Goal: Task Accomplishment & Management: Manage account settings

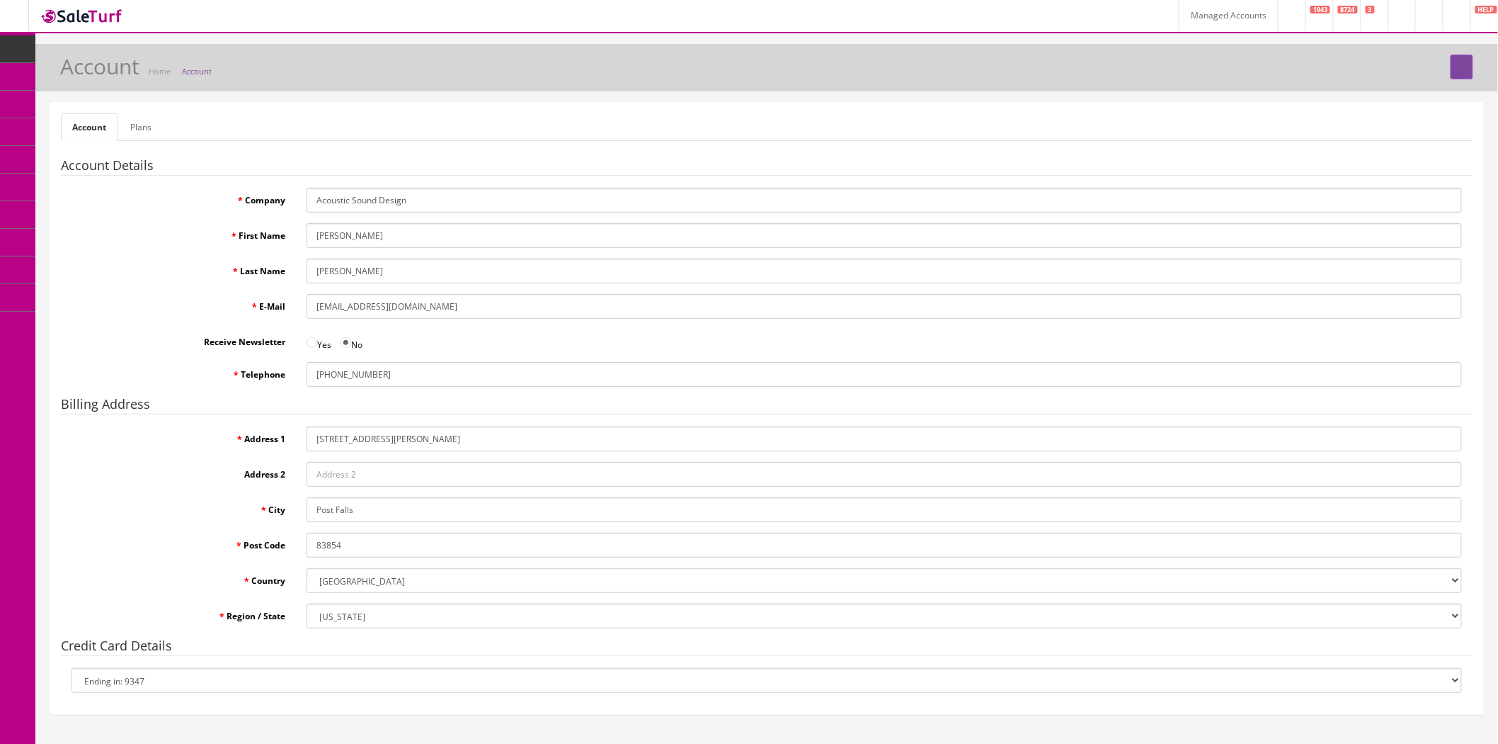
click at [163, 683] on select "Ending in: 9347 New Card" at bounding box center [767, 680] width 1391 height 25
click at [1179, 18] on link "Managed Accounts" at bounding box center [1228, 15] width 99 height 31
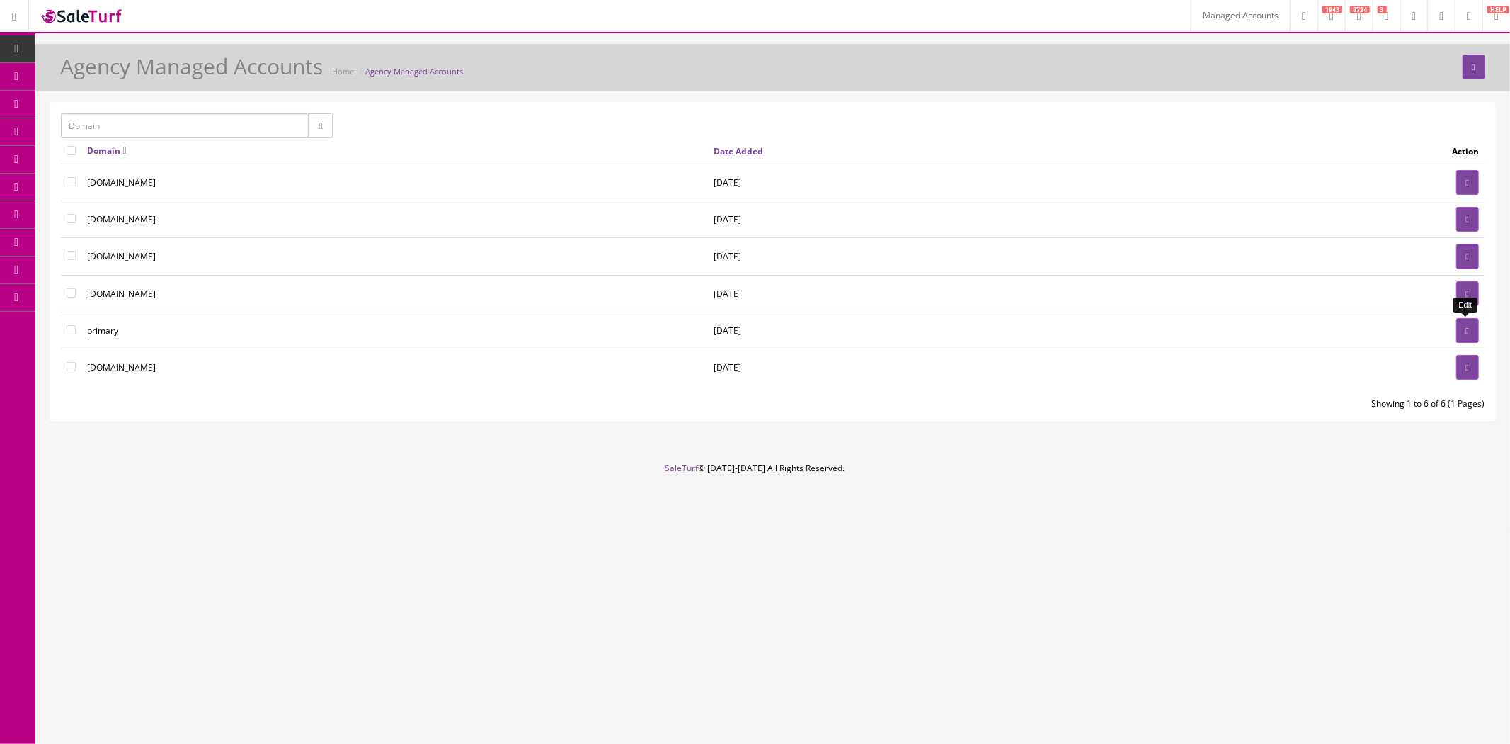
click at [1466, 329] on icon at bounding box center [1467, 330] width 3 height 8
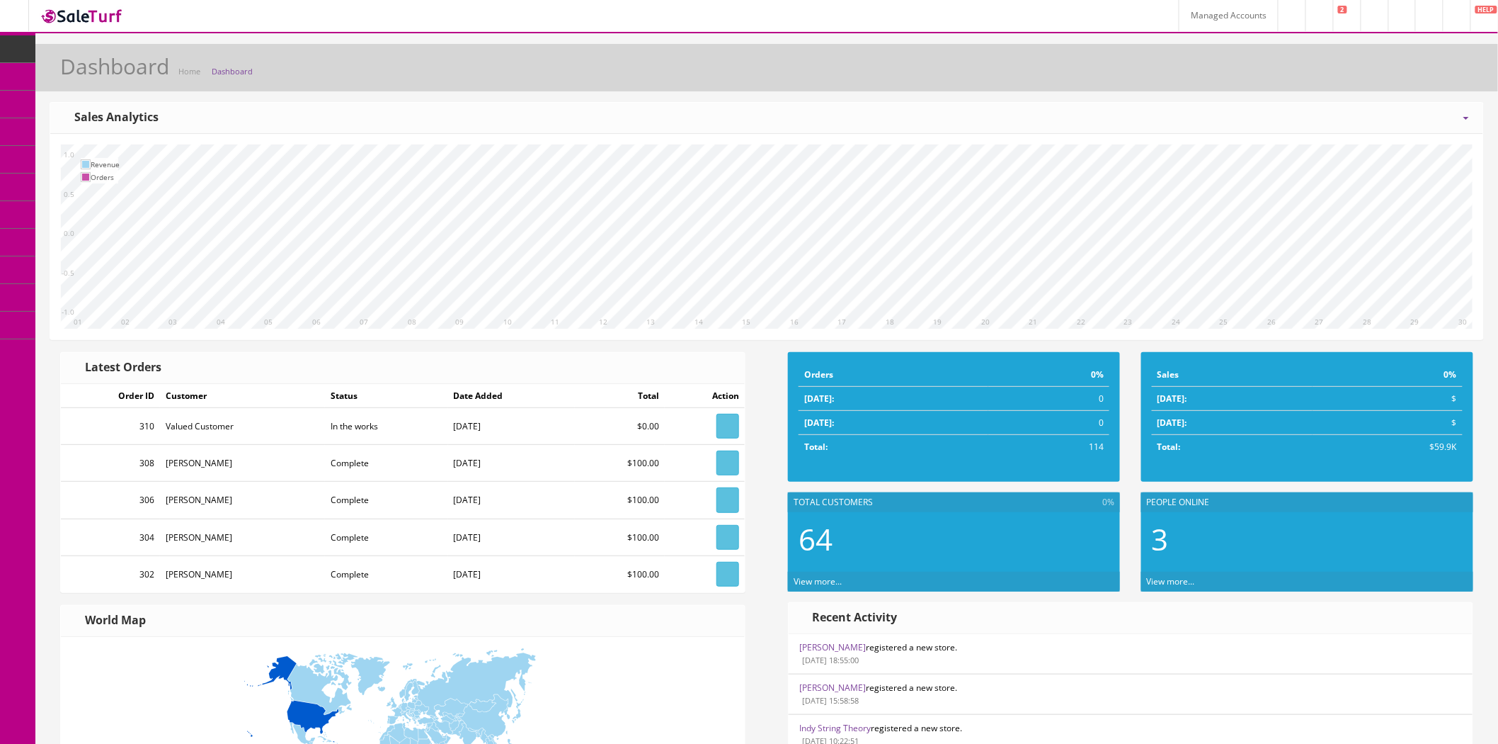
click at [118, 186] on span "Customer Accounts" at bounding box center [122, 187] width 77 height 12
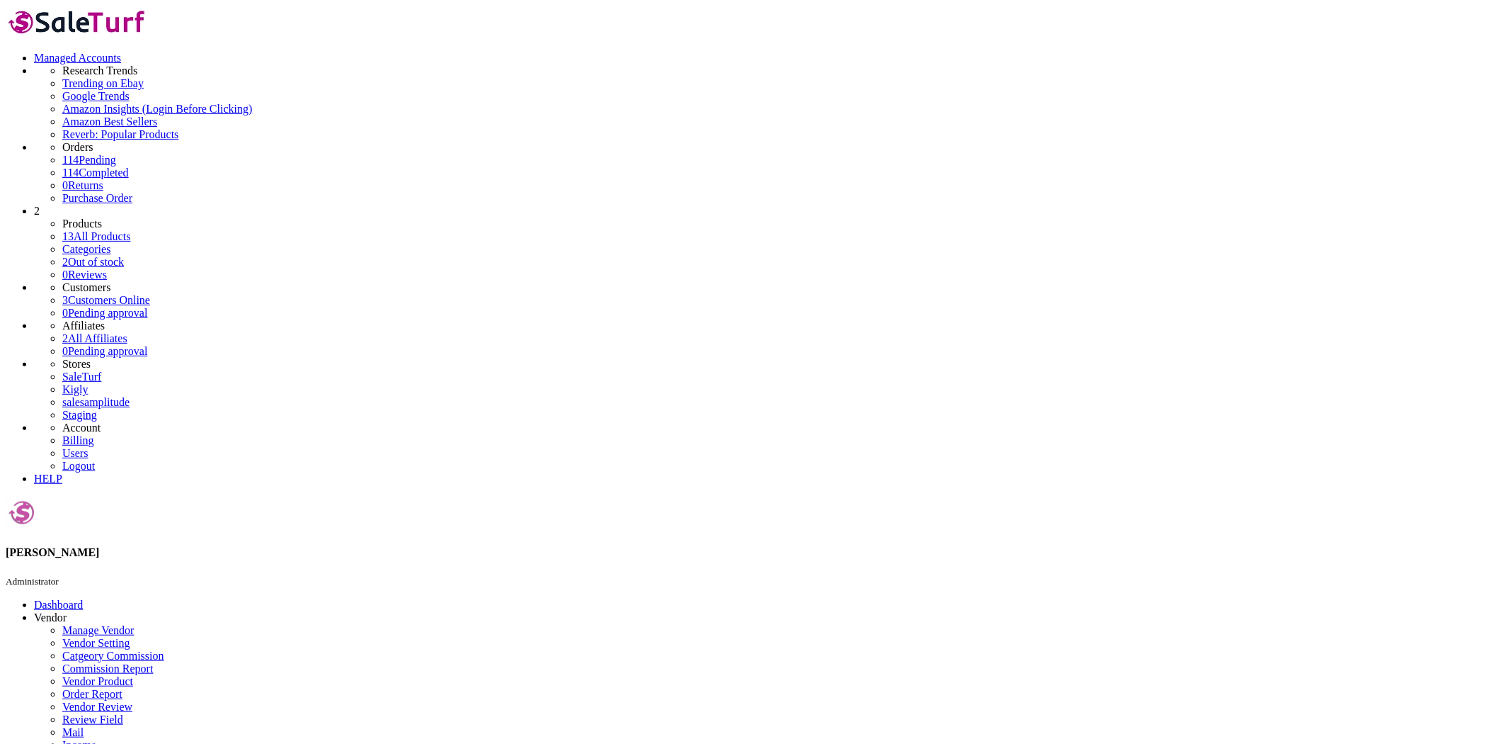
type input "Richard Treleaven"
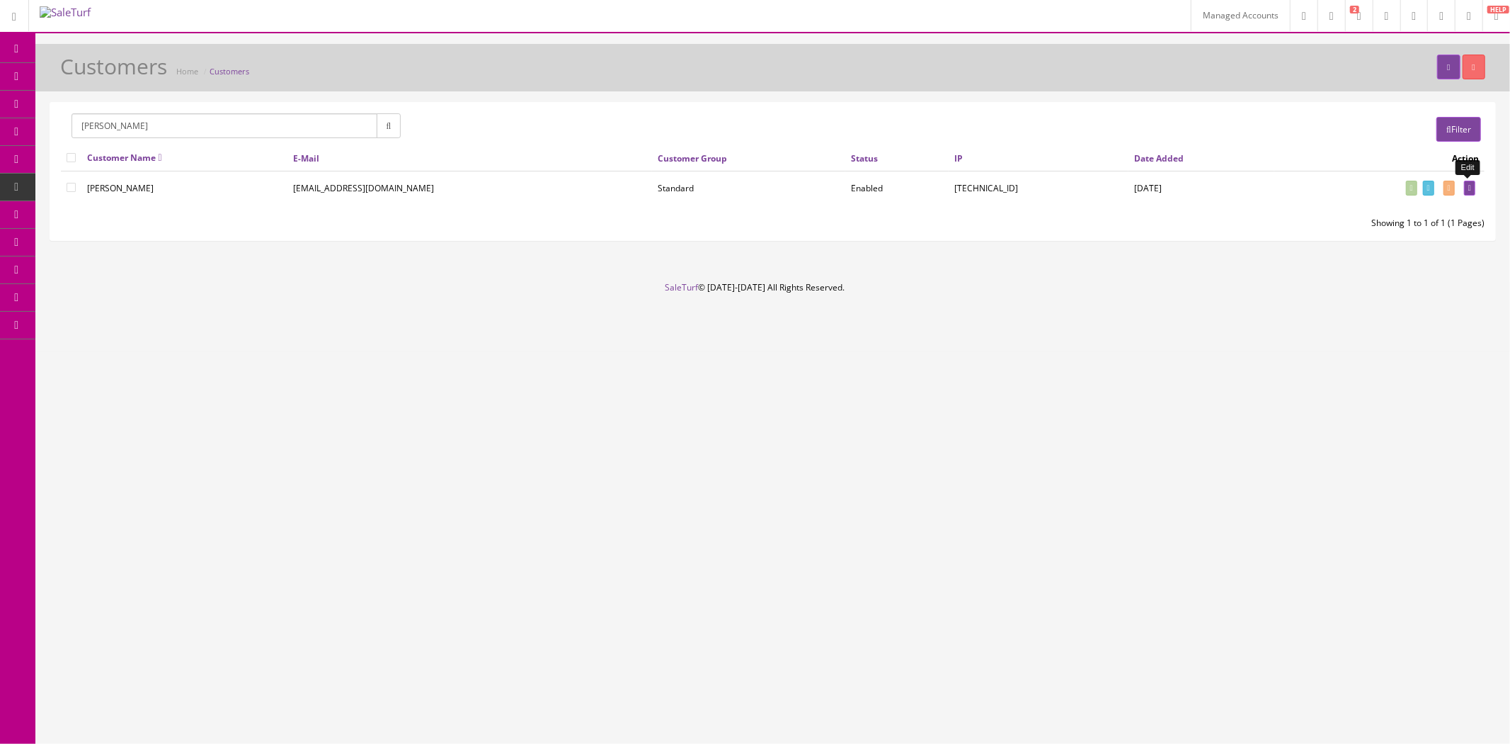
click at [1469, 188] on icon at bounding box center [1470, 188] width 3 height 8
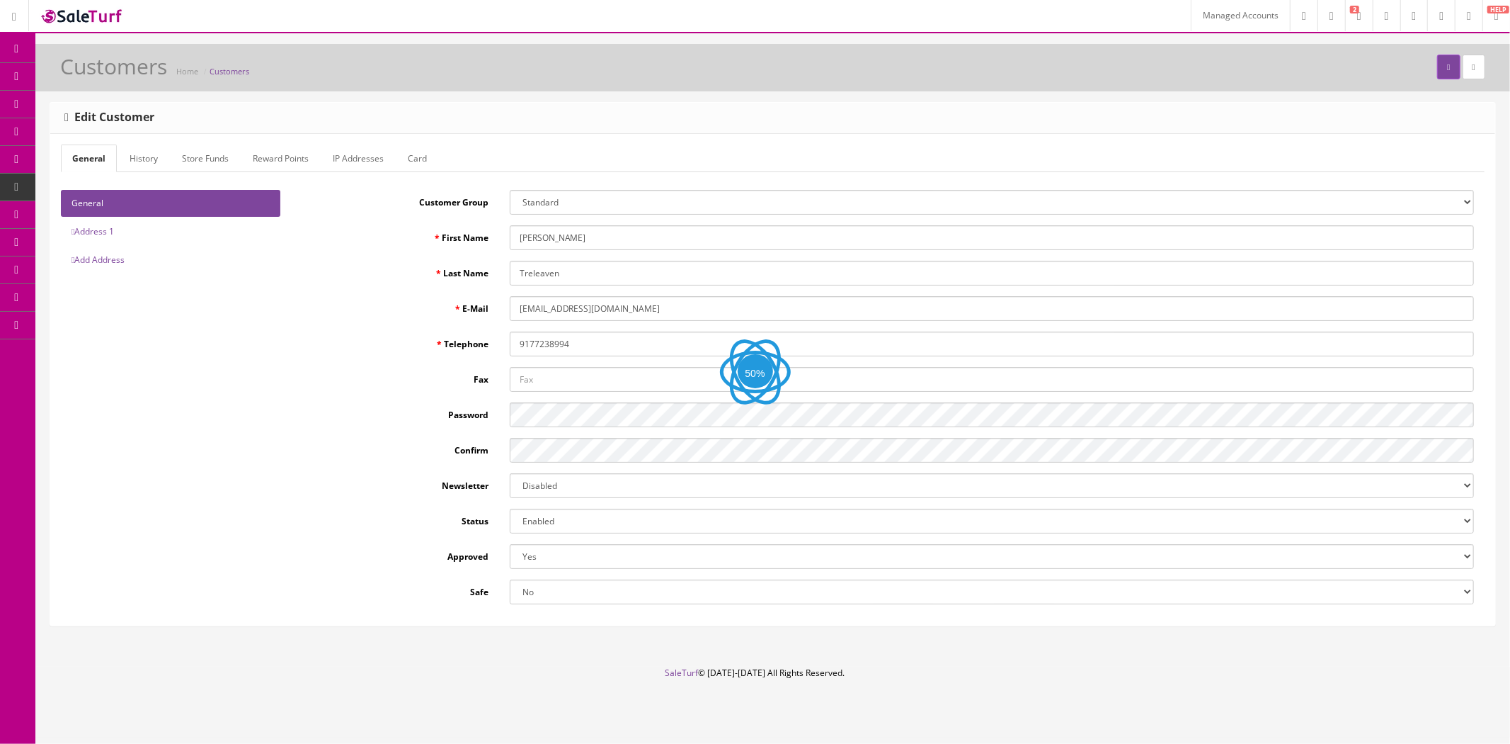
type input "joshlucio05"
click at [409, 156] on link "Card" at bounding box center [418, 158] width 42 height 28
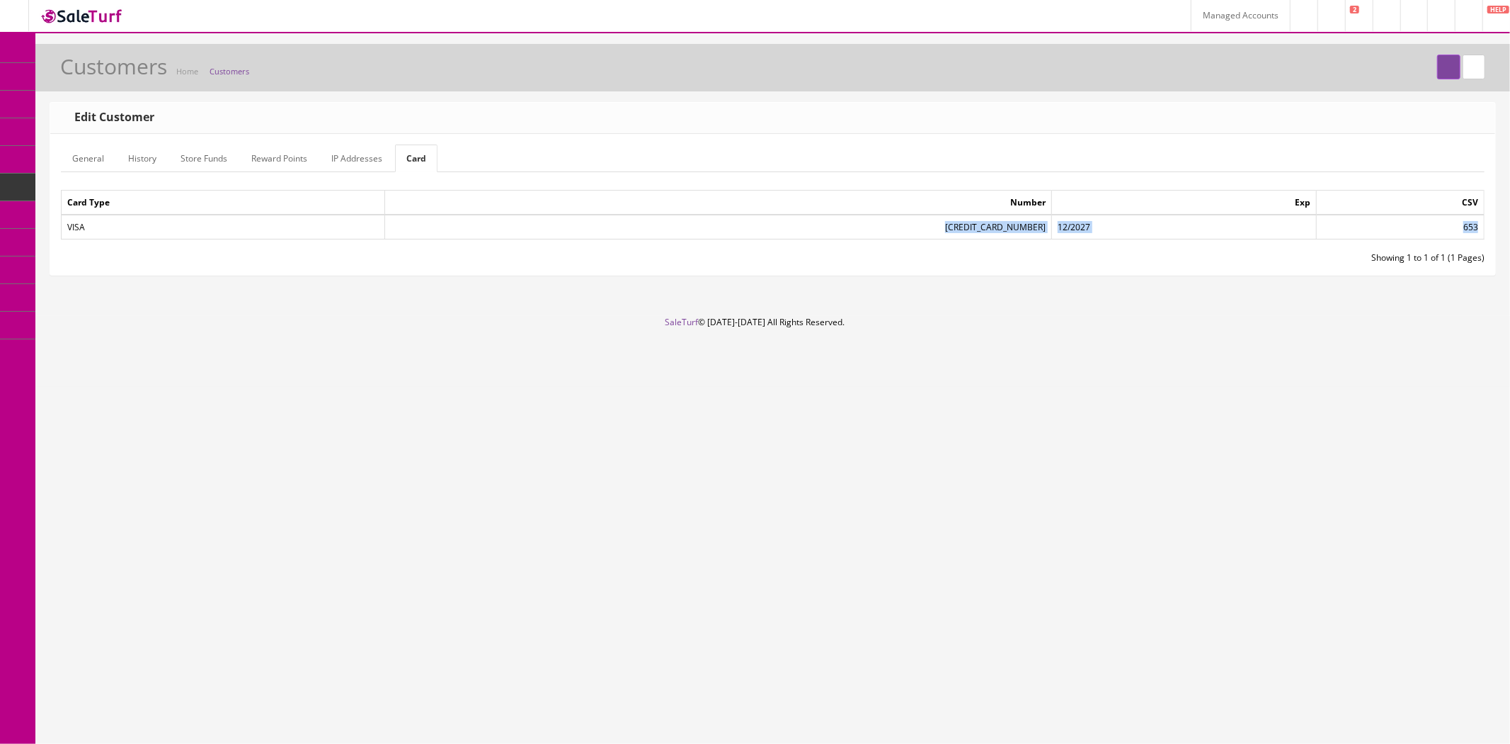
drag, startPoint x: 837, startPoint y: 227, endPoint x: 1482, endPoint y: 229, distance: 645.1
click at [1482, 229] on tr "VISA 4246315313755447 12/2027 653" at bounding box center [773, 227] width 1423 height 25
copy tr "4246315313755447 12/2027 653"
click at [131, 187] on span "Customer Accounts" at bounding box center [129, 187] width 77 height 12
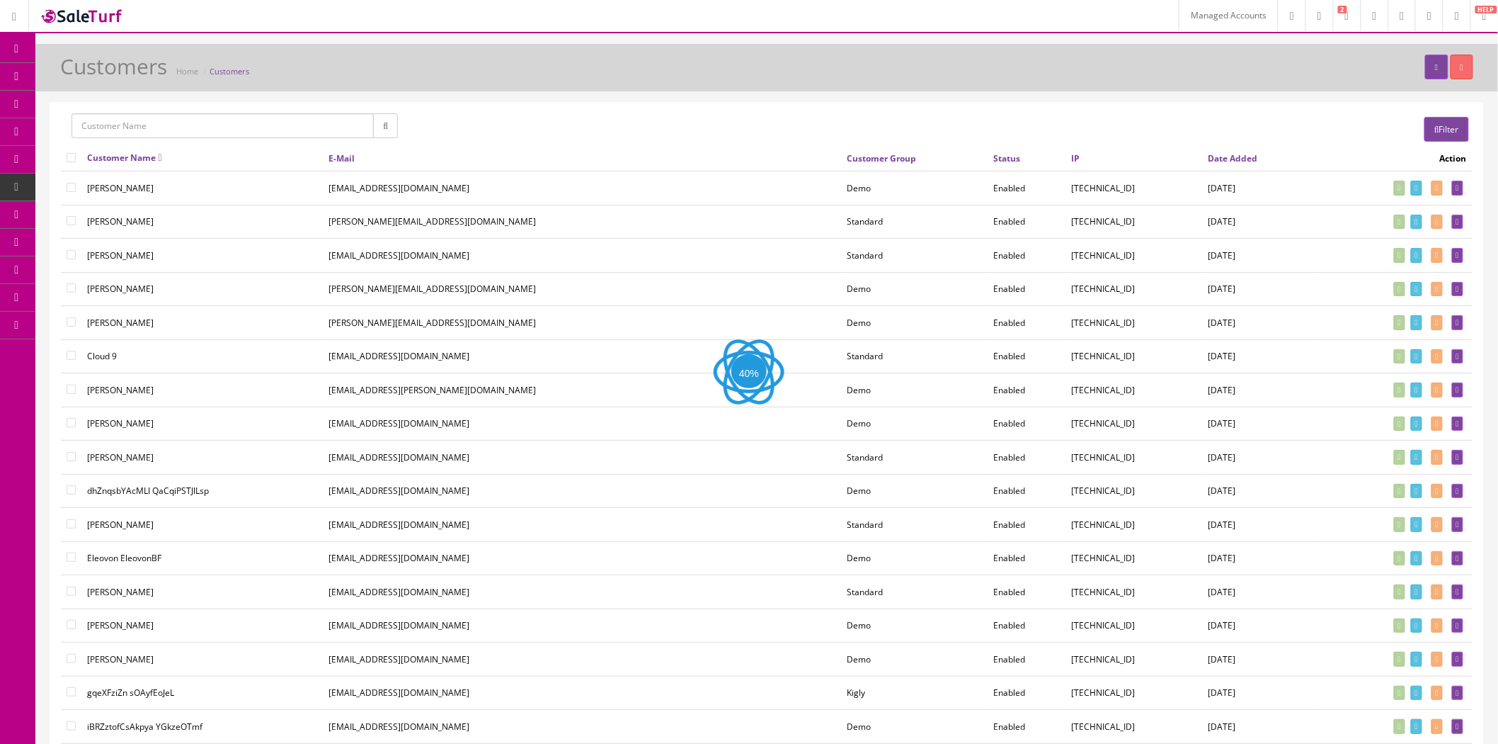
click at [234, 130] on input "text" at bounding box center [223, 125] width 302 height 25
click at [108, 150] on link "[PERSON_NAME]" at bounding box center [129, 152] width 115 height 16
type input "[PERSON_NAME]"
click at [384, 130] on icon "button" at bounding box center [385, 126] width 5 height 8
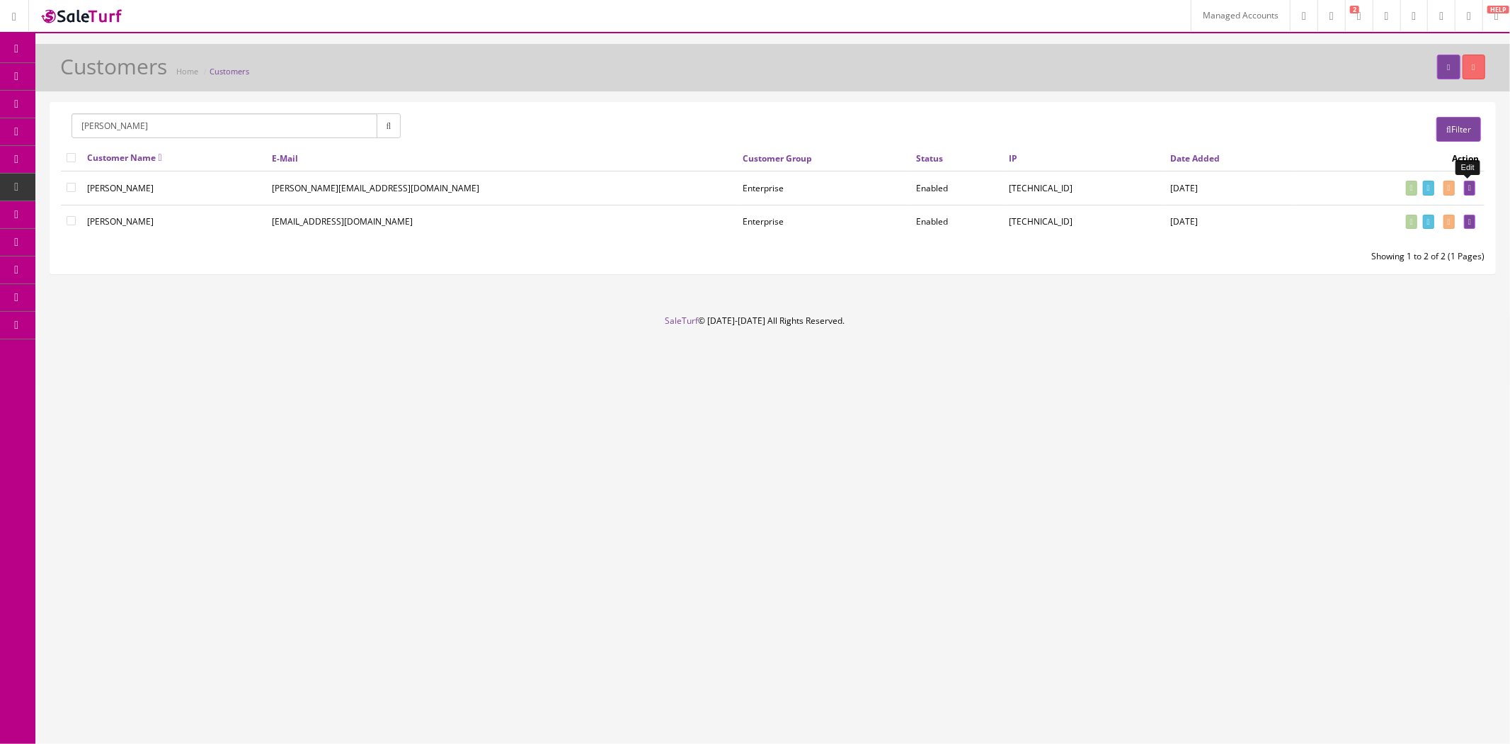
click at [1471, 183] on link at bounding box center [1469, 188] width 11 height 15
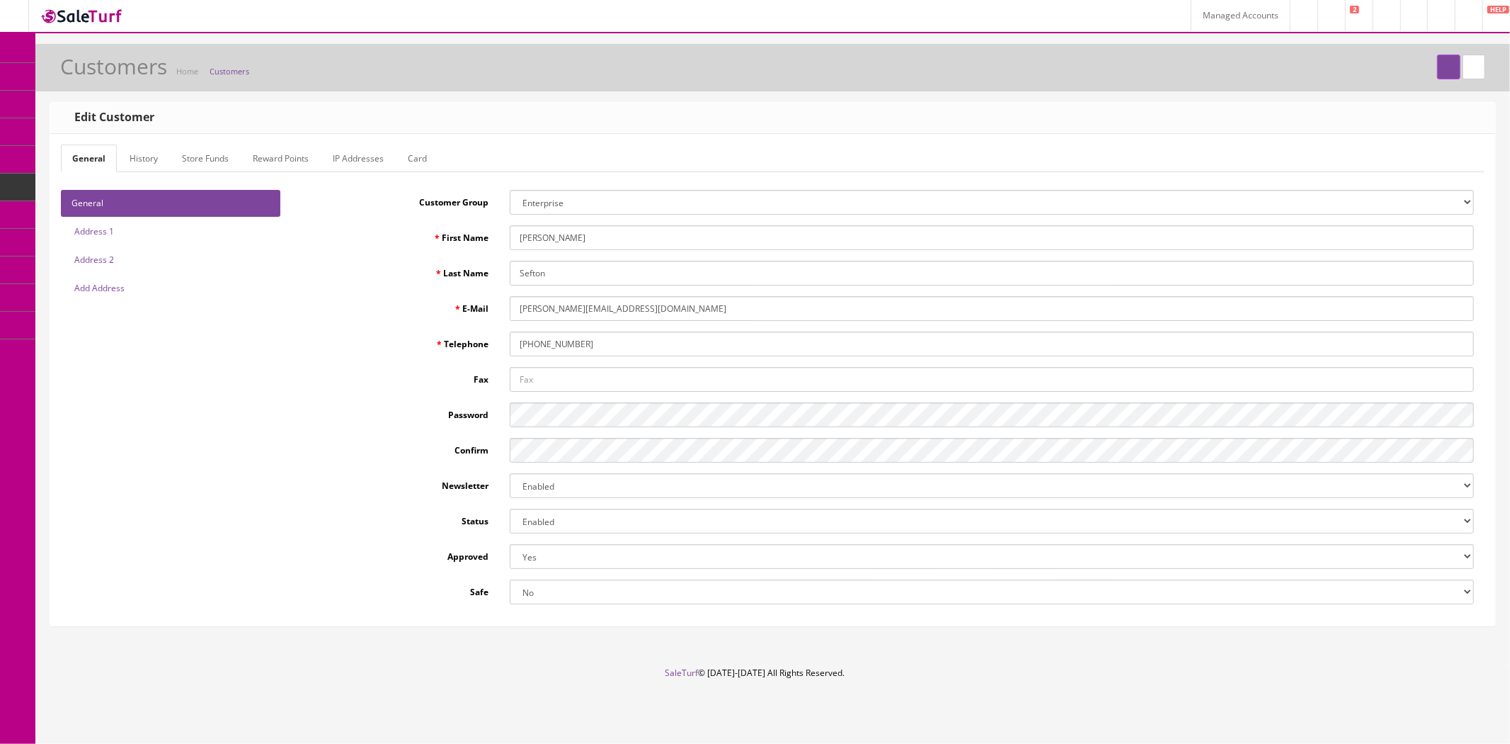
click at [426, 158] on link "Card" at bounding box center [418, 158] width 42 height 28
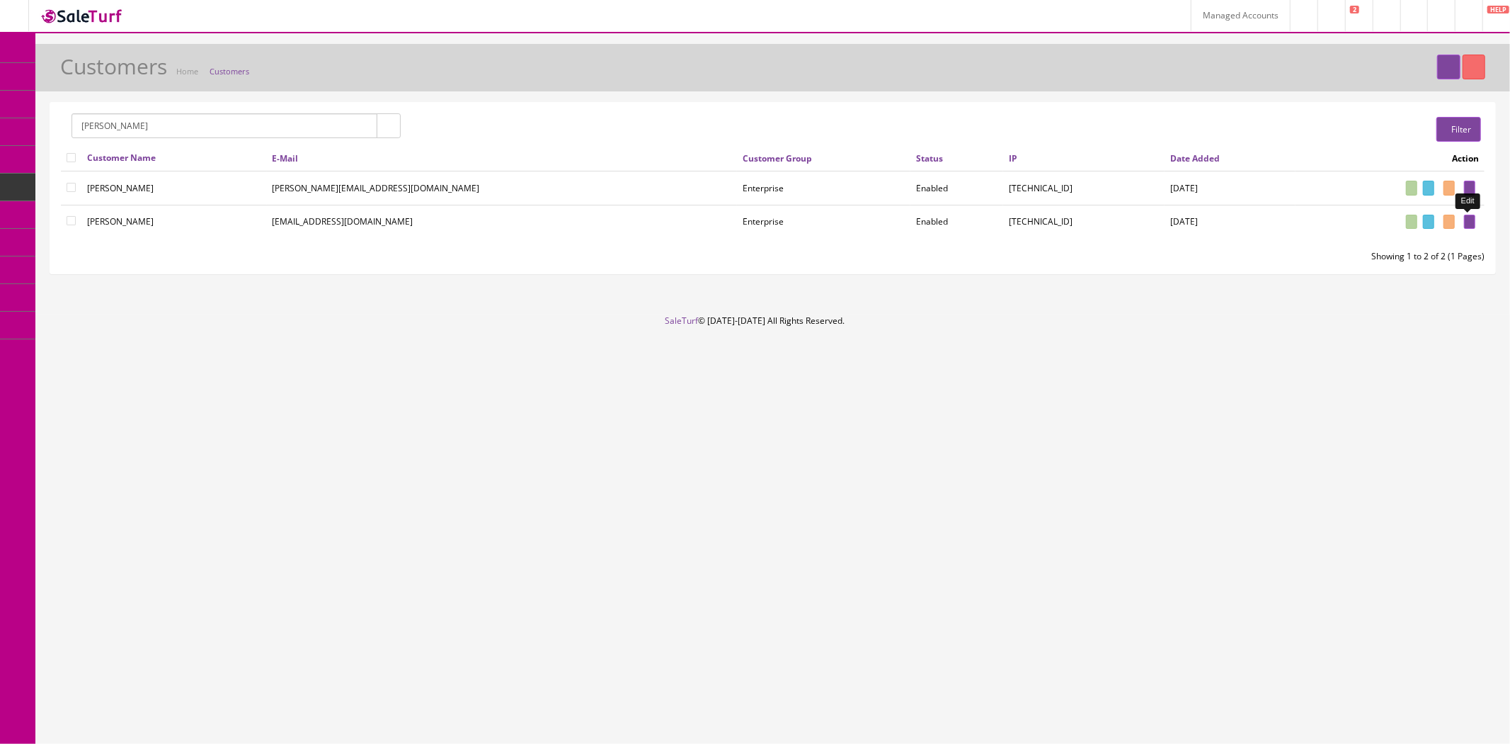
click at [1471, 223] on link at bounding box center [1469, 222] width 11 height 15
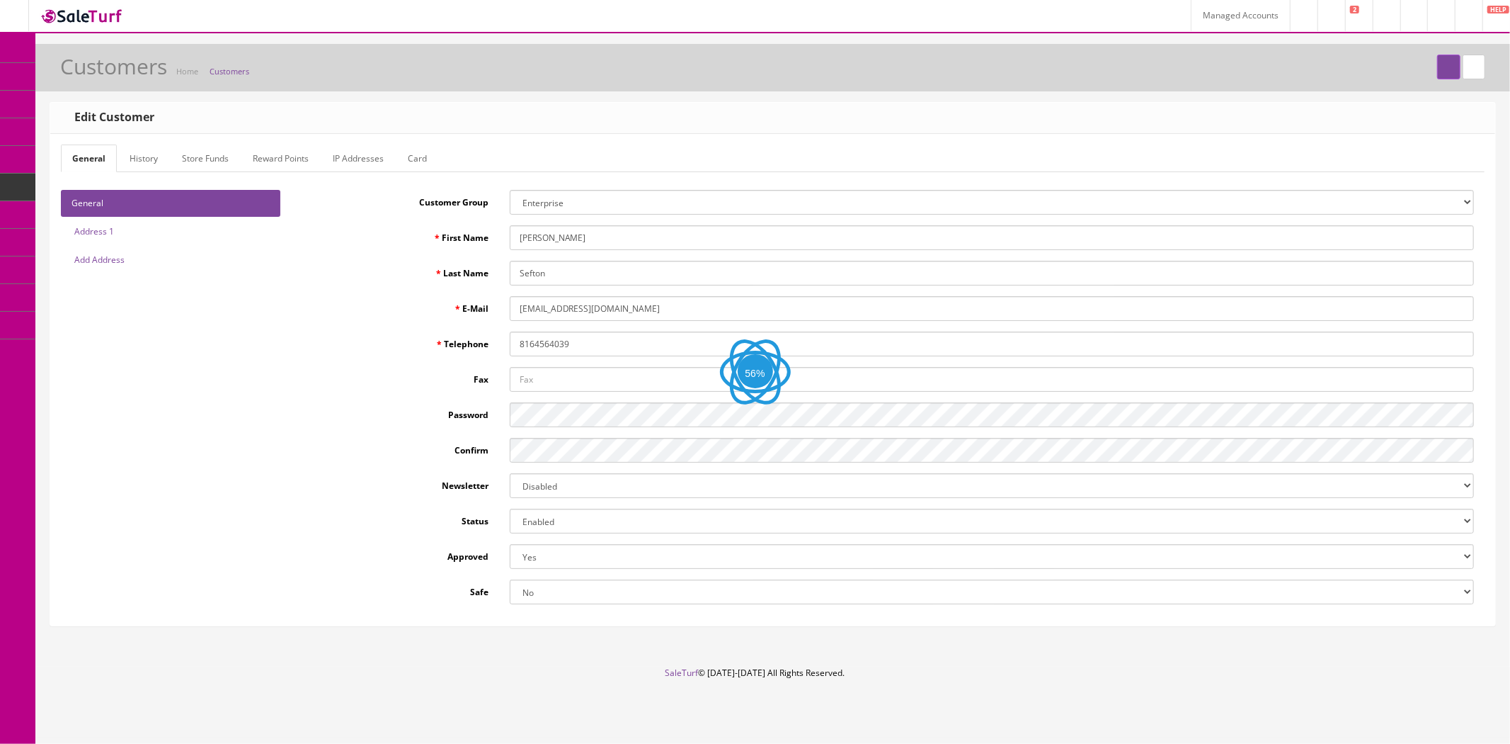
type input "joshlucio05"
click at [434, 153] on link "Card" at bounding box center [418, 158] width 42 height 28
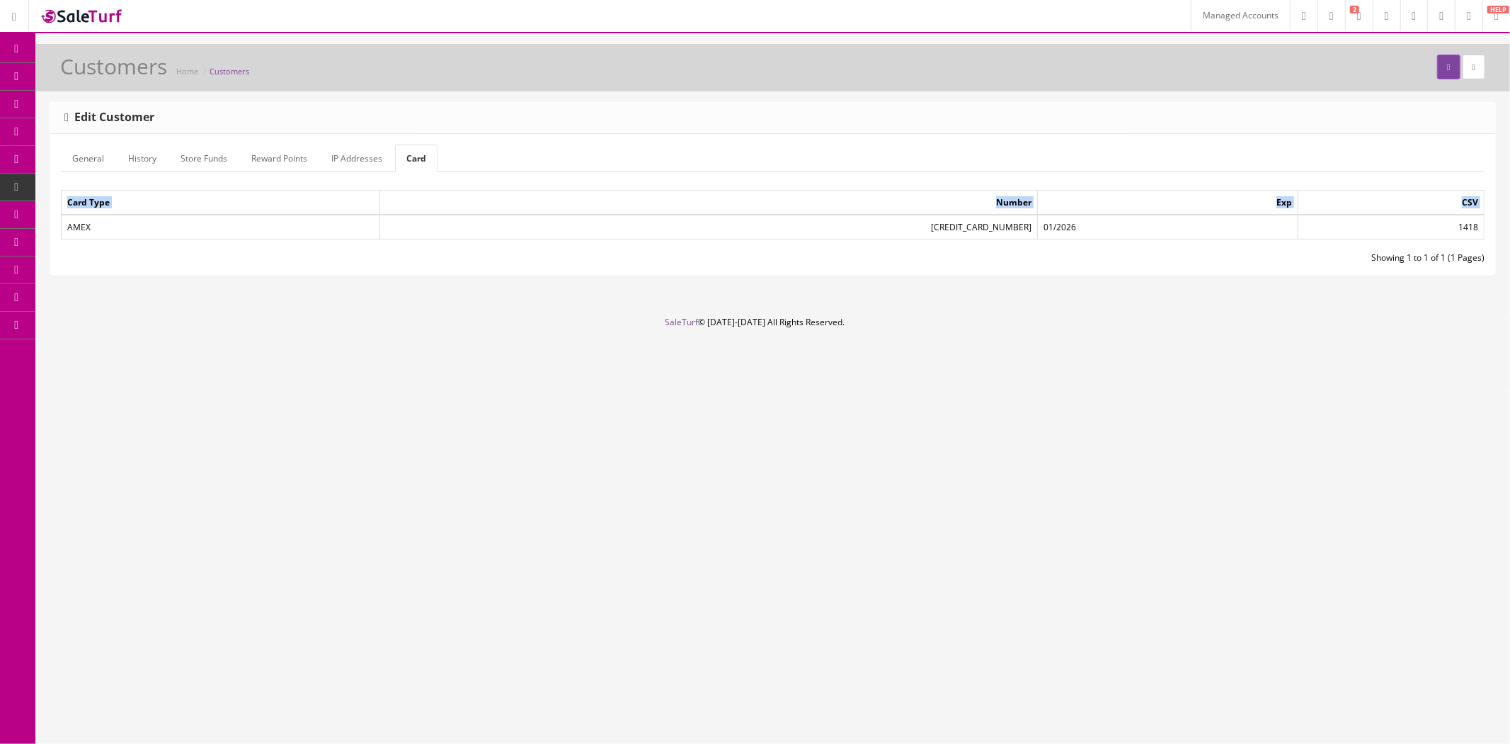
drag, startPoint x: 67, startPoint y: 224, endPoint x: 1492, endPoint y: 234, distance: 1424.7
click at [1492, 234] on div "General History Store Funds Reward Points IP Addresses Card General Address 1 A…" at bounding box center [772, 204] width 1445 height 141
copy table "Card Type Number Exp CSV"
click at [105, 186] on span "Customer Accounts" at bounding box center [129, 187] width 77 height 12
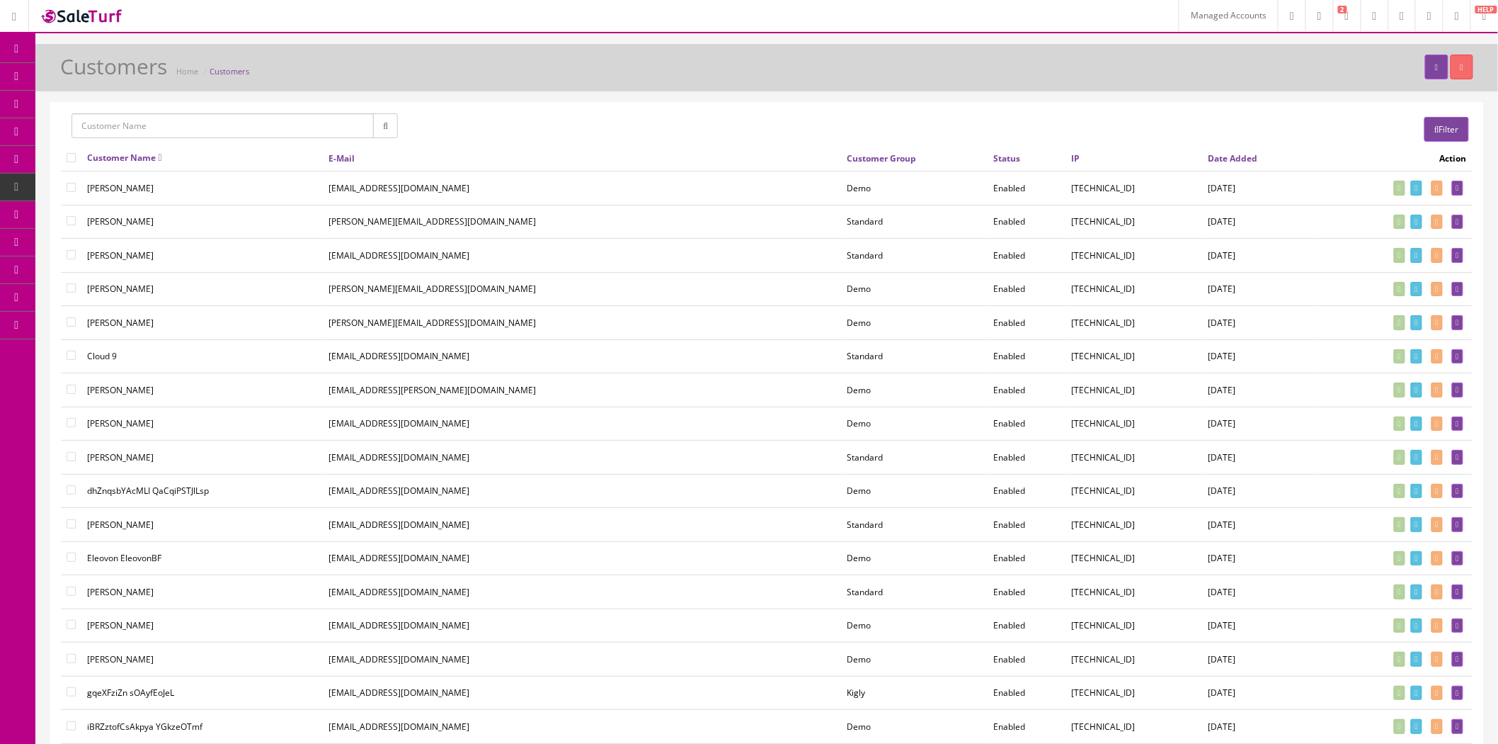
click at [168, 133] on input "text" at bounding box center [223, 125] width 302 height 25
type input "J"
click at [200, 126] on input "text" at bounding box center [223, 125] width 302 height 25
click at [1047, 122] on div "Filter" at bounding box center [1125, 129] width 717 height 32
click at [1445, 139] on link "Filter" at bounding box center [1447, 129] width 45 height 25
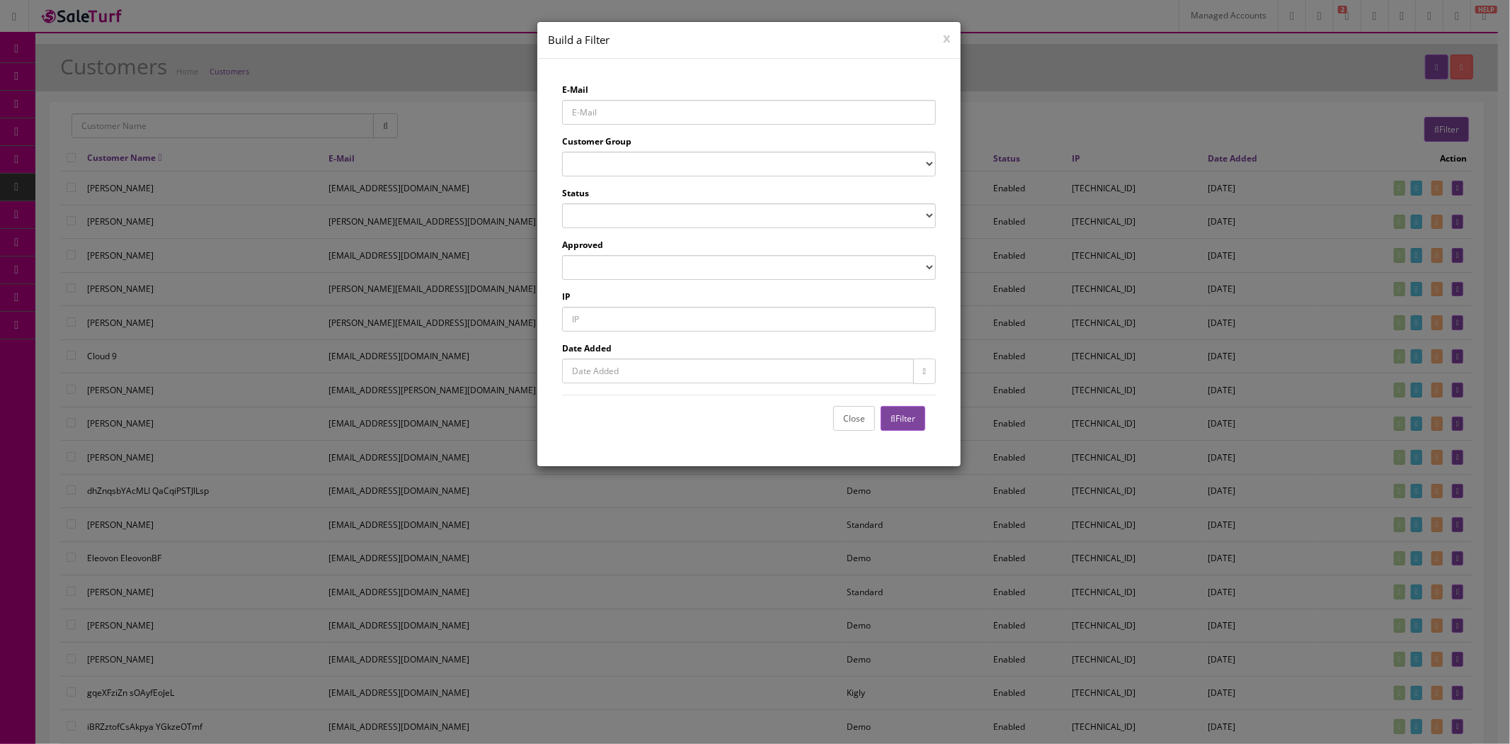
click at [593, 110] on input "E-Mail" at bounding box center [749, 112] width 374 height 25
type input "acousticsounddesign.com"
click at [593, 110] on input "acousticsounddesign.com" at bounding box center [749, 112] width 374 height 25
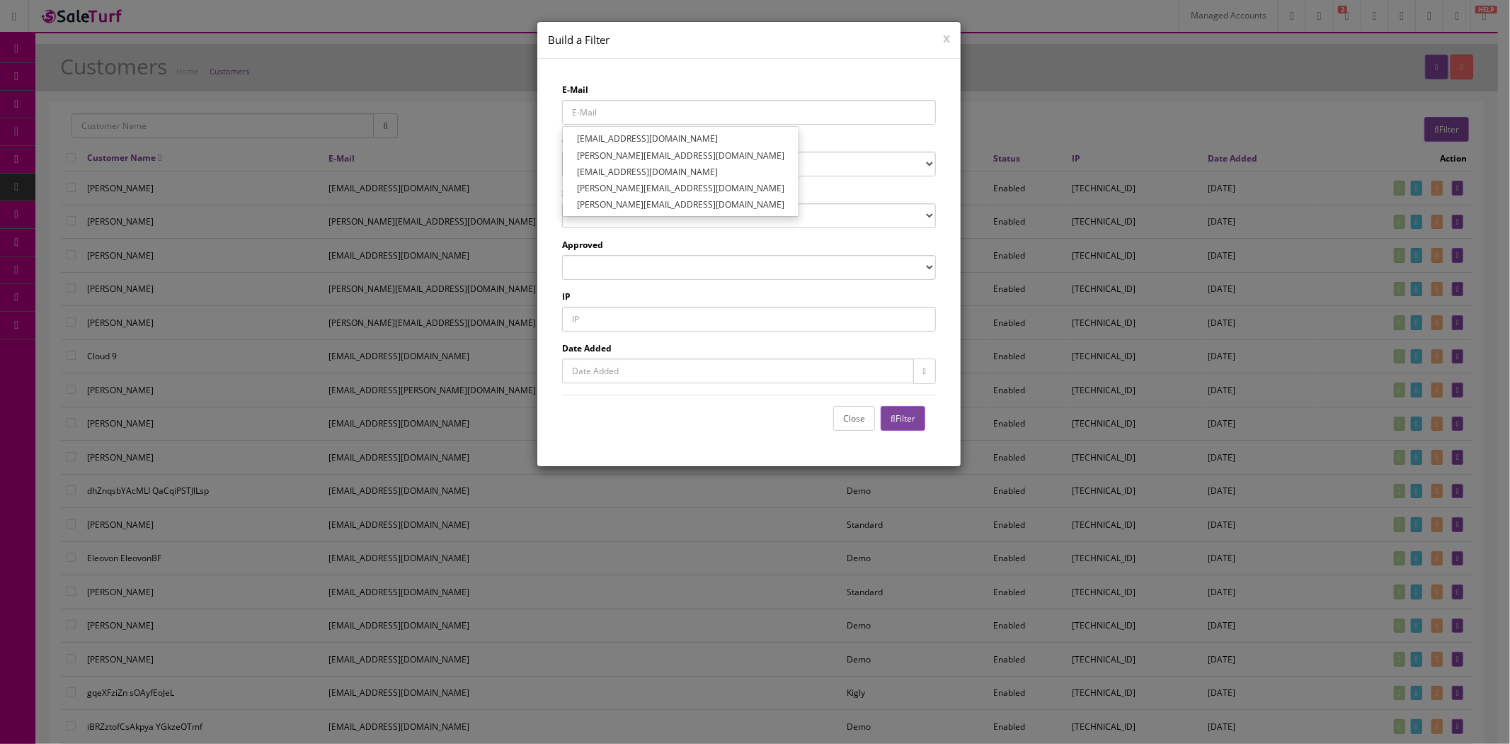
click at [482, 109] on div at bounding box center [755, 372] width 1510 height 744
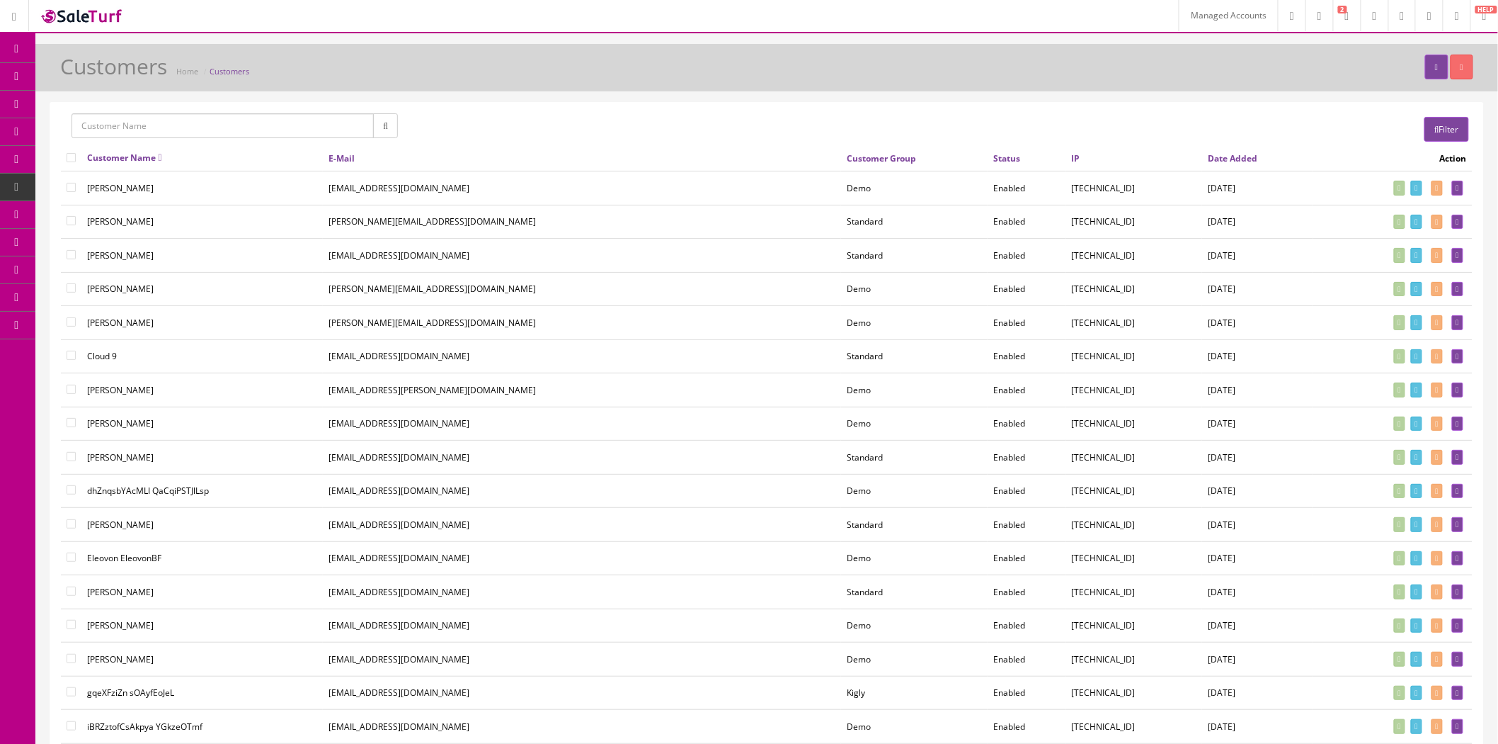
click at [1179, 22] on link "Managed Accounts" at bounding box center [1228, 15] width 99 height 31
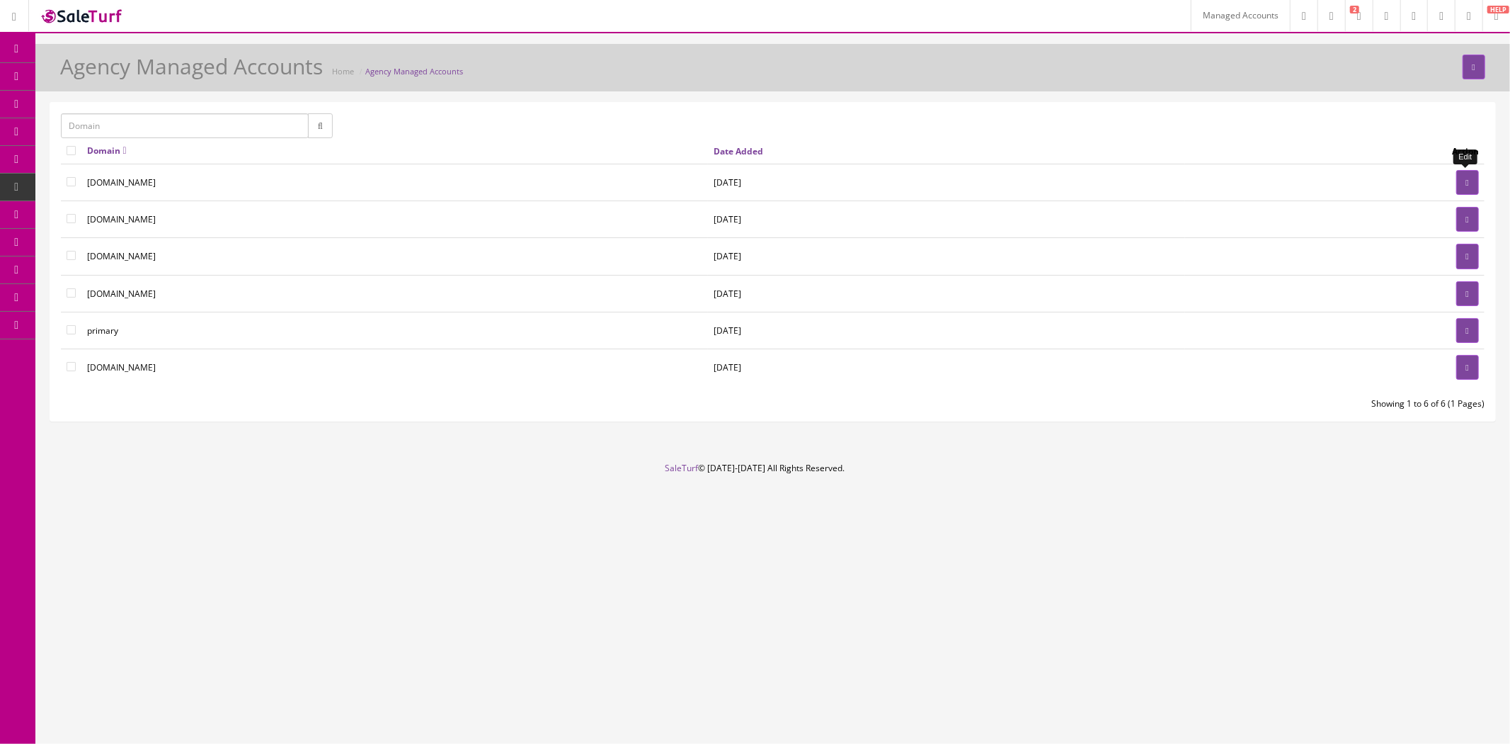
click at [1467, 181] on icon at bounding box center [1467, 182] width 3 height 8
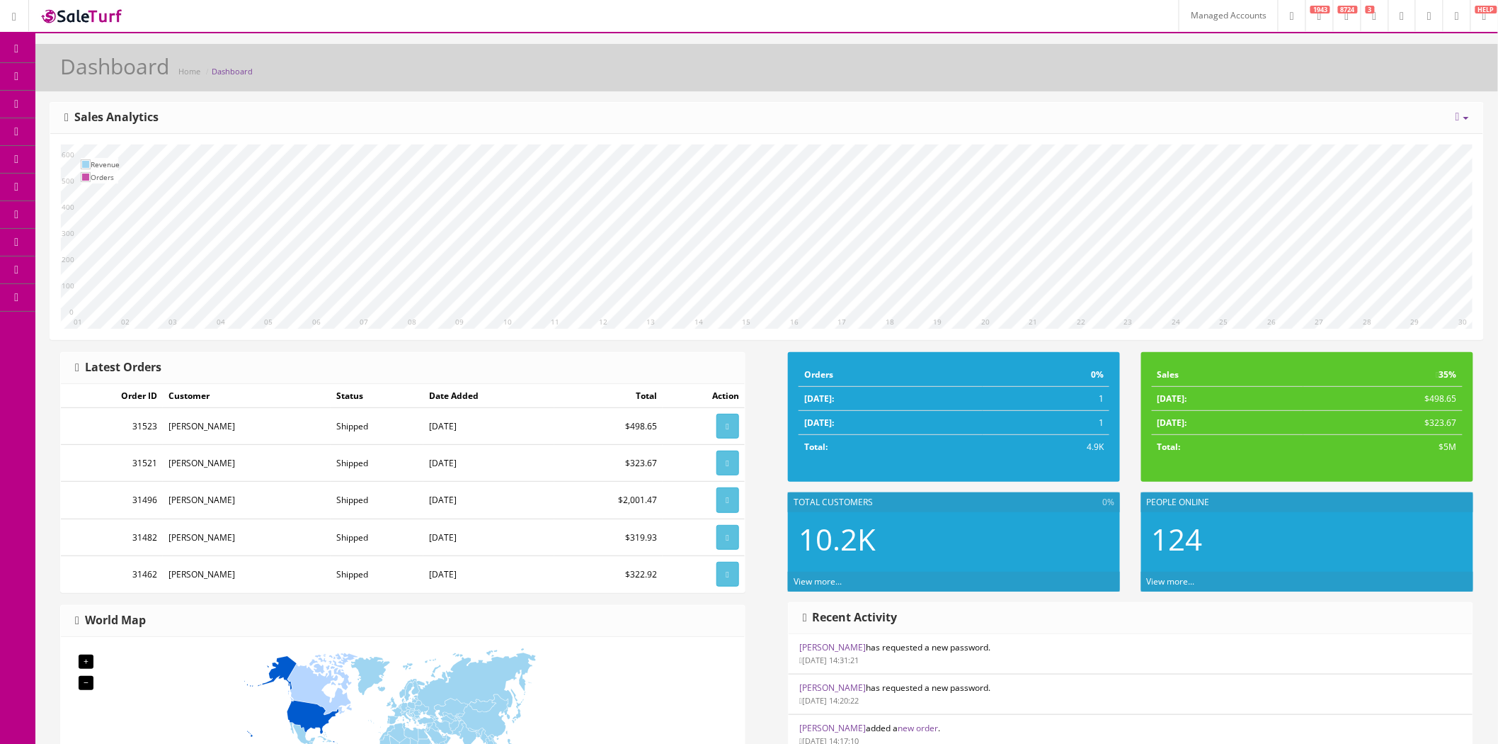
click at [108, 324] on link "Users" at bounding box center [109, 326] width 149 height 28
click at [118, 295] on link "Marketplaces" at bounding box center [109, 298] width 149 height 28
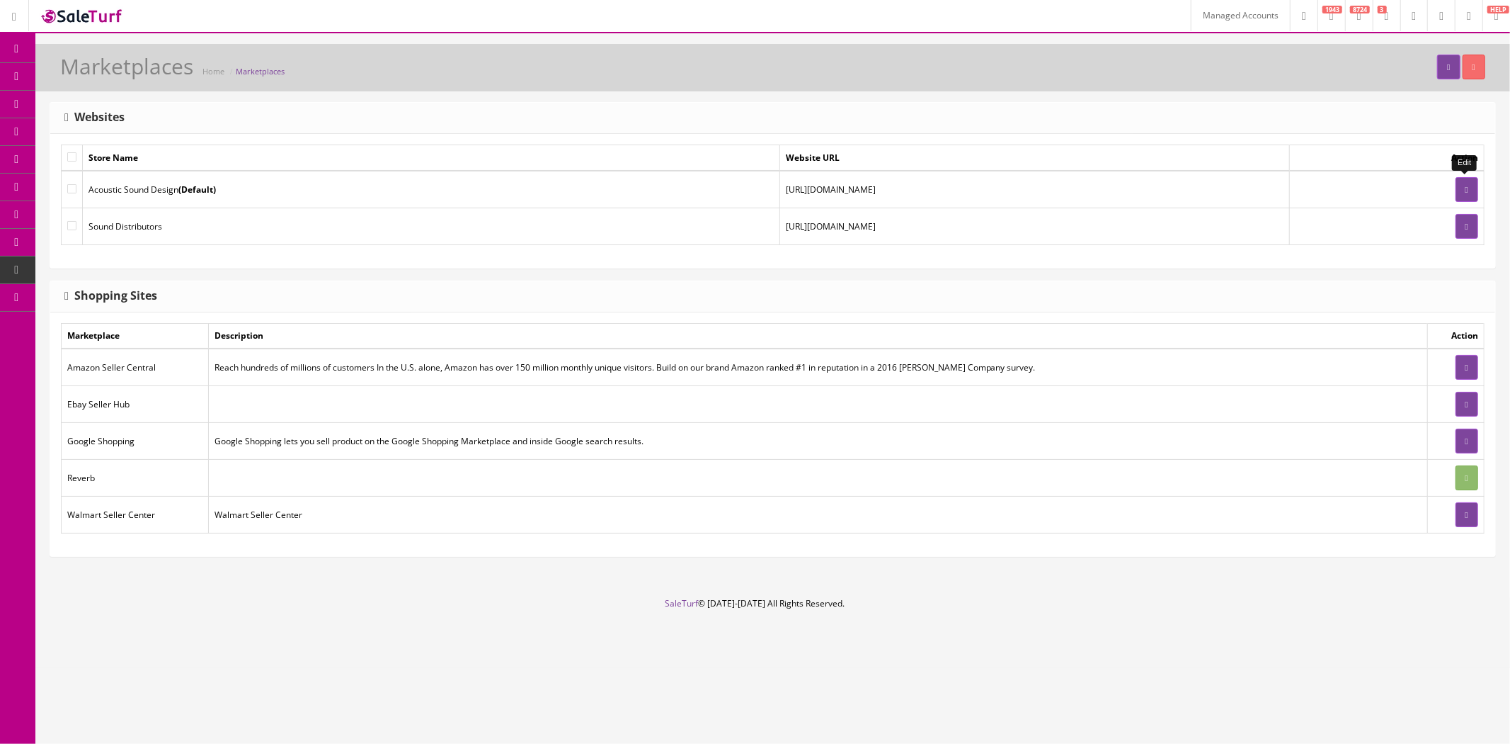
click at [1462, 181] on link at bounding box center [1467, 189] width 23 height 25
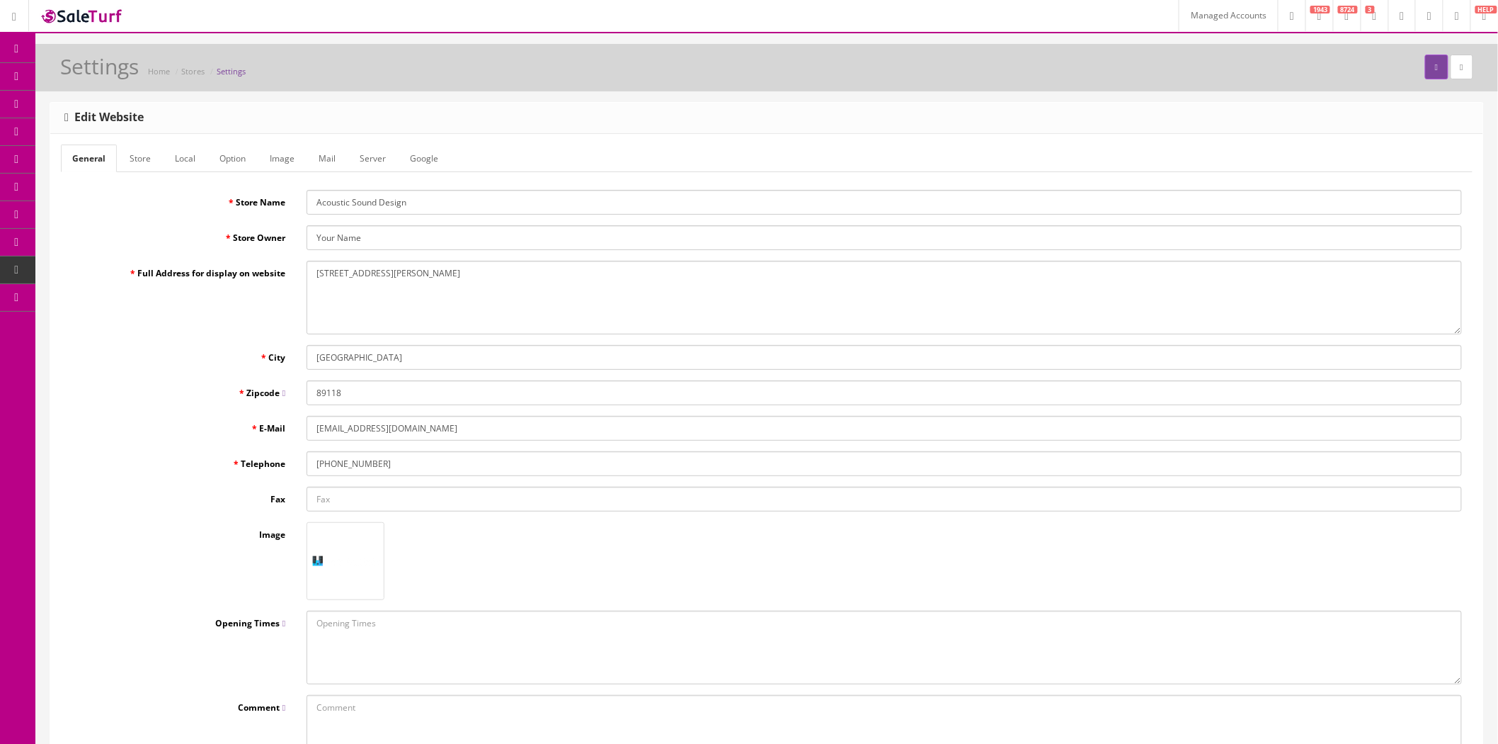
click at [350, 429] on input "info@acousticsounddesign.com" at bounding box center [885, 428] width 1156 height 25
click at [1179, 19] on link "Managed Accounts" at bounding box center [1228, 15] width 99 height 31
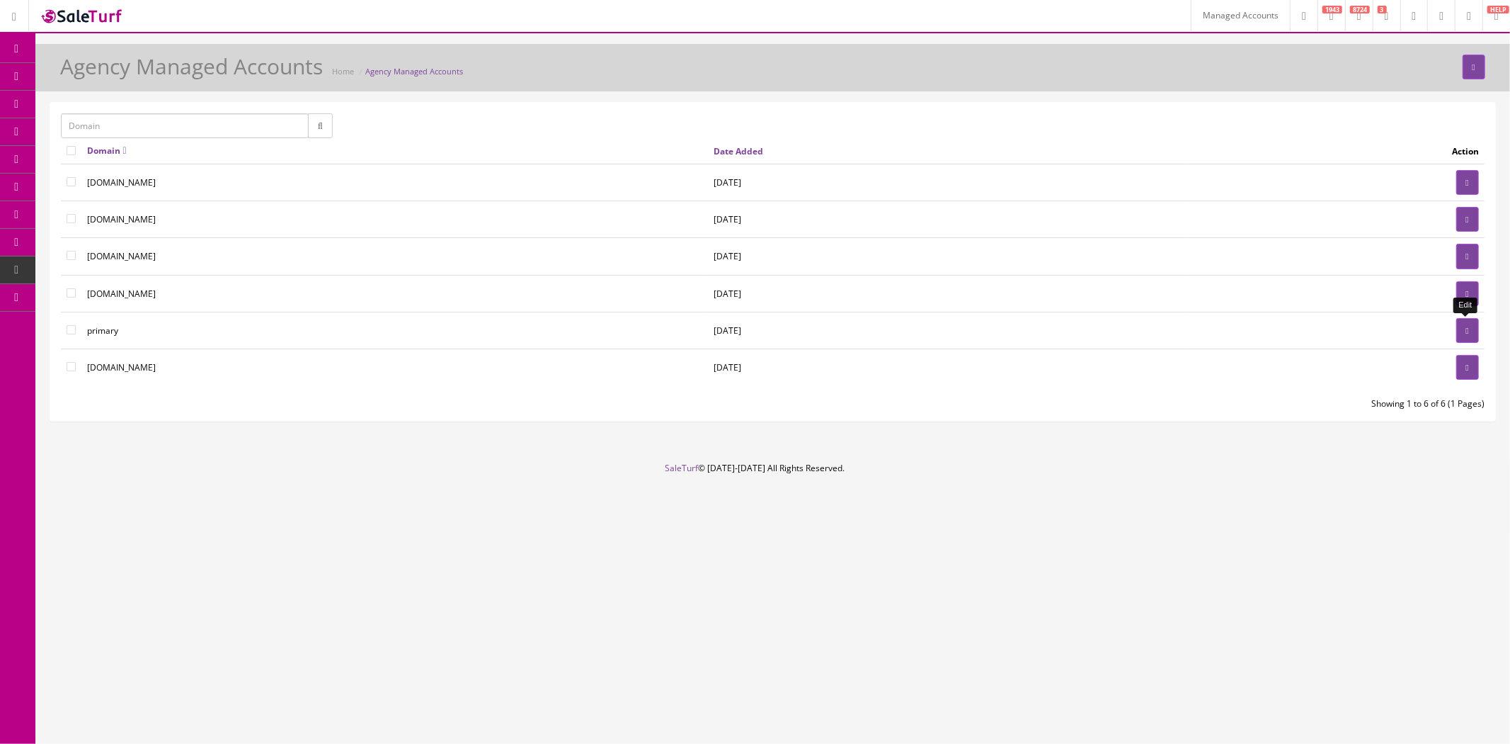
click at [1457, 321] on link at bounding box center [1468, 330] width 23 height 25
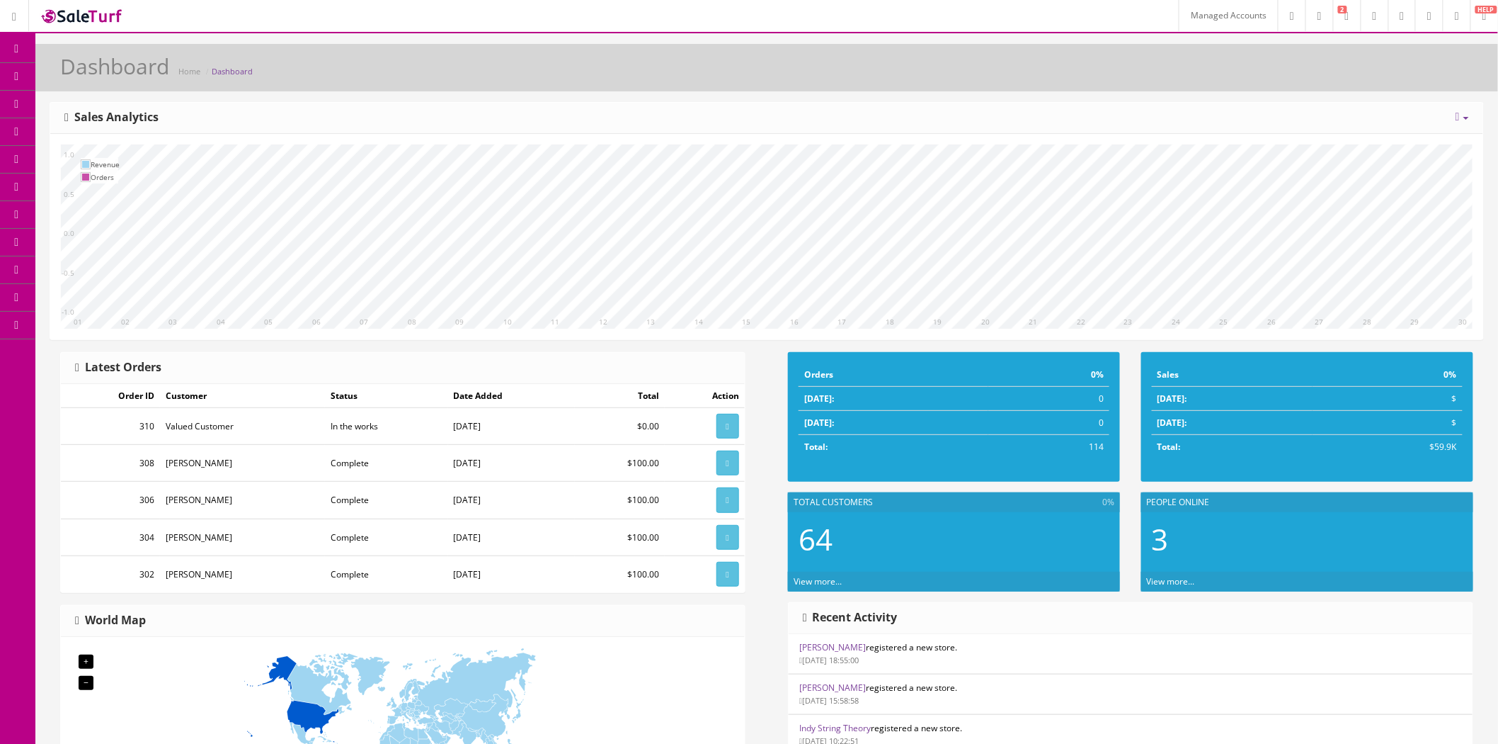
click at [82, 186] on icon at bounding box center [74, 186] width 15 height 11
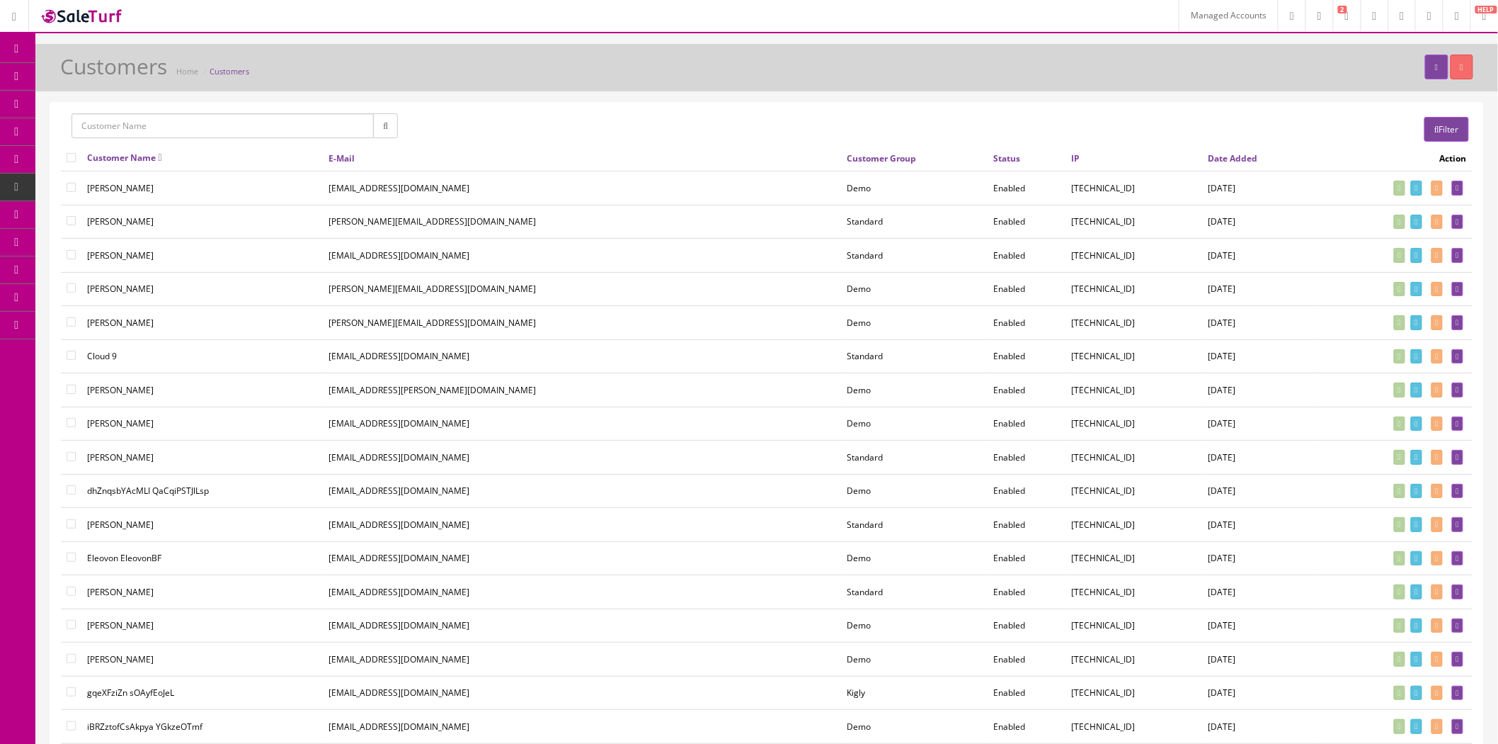
click at [164, 125] on input "text" at bounding box center [223, 125] width 302 height 25
paste input "[EMAIL_ADDRESS][DOMAIN_NAME]"
type input "[EMAIL_ADDRESS][DOMAIN_NAME]"
click at [304, 126] on input "[EMAIL_ADDRESS][DOMAIN_NAME]" at bounding box center [223, 125] width 302 height 25
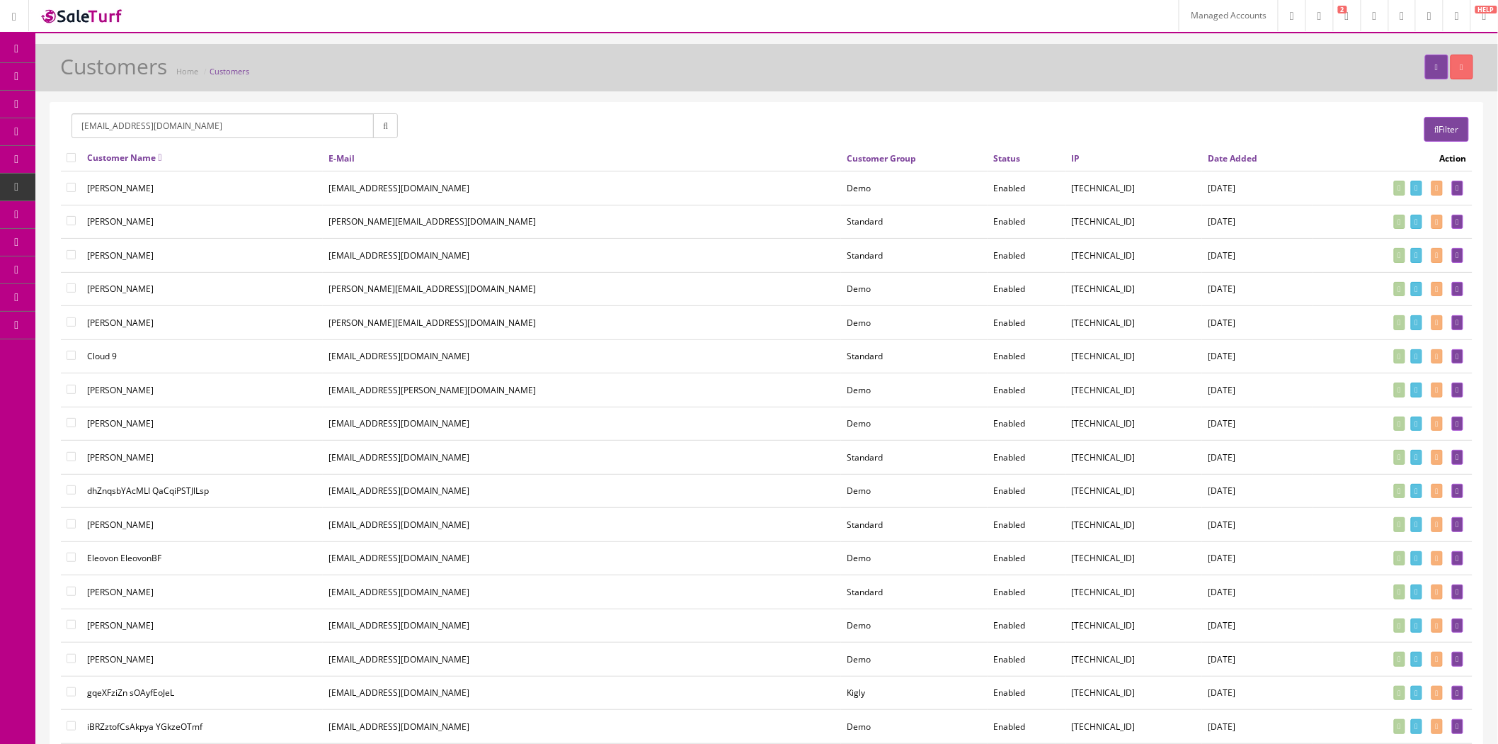
click at [304, 126] on input "[EMAIL_ADDRESS][DOMAIN_NAME]" at bounding box center [223, 125] width 302 height 25
click at [1441, 123] on link "Filter" at bounding box center [1447, 129] width 45 height 25
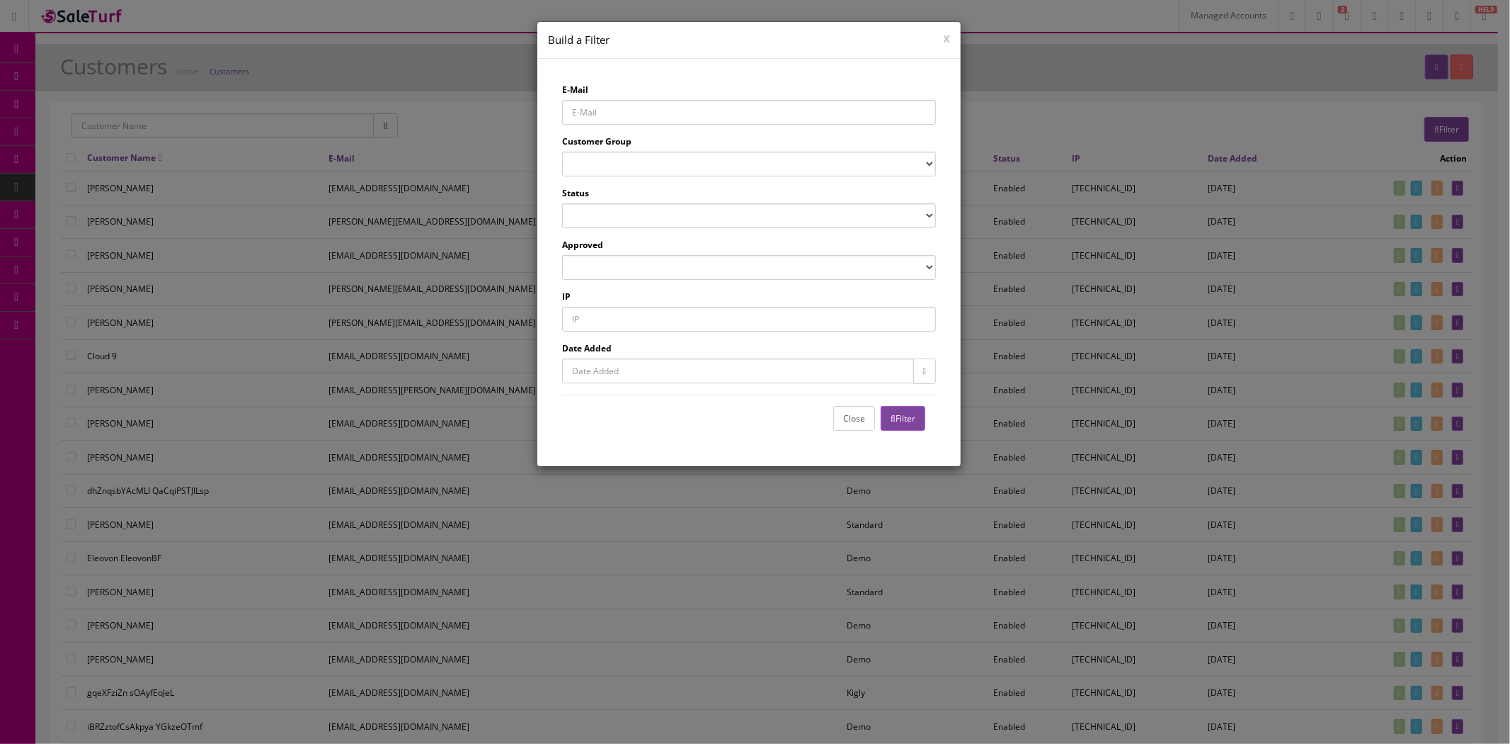
click at [671, 118] on input "E-Mail" at bounding box center [749, 112] width 374 height 25
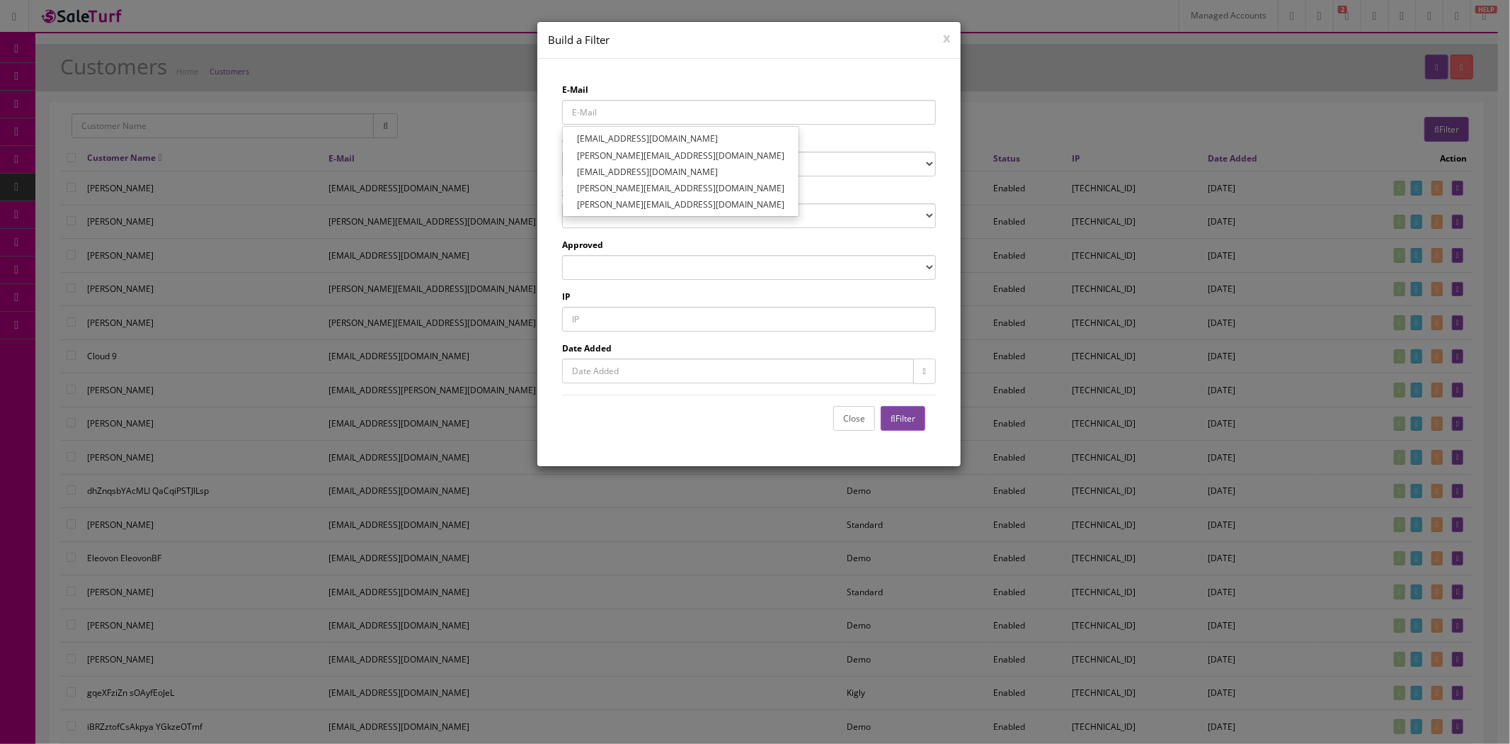
paste input "[EMAIL_ADDRESS][DOMAIN_NAME]"
type input "[EMAIL_ADDRESS][DOMAIN_NAME]"
click at [644, 137] on link "[EMAIL_ADDRESS][DOMAIN_NAME]" at bounding box center [647, 138] width 169 height 16
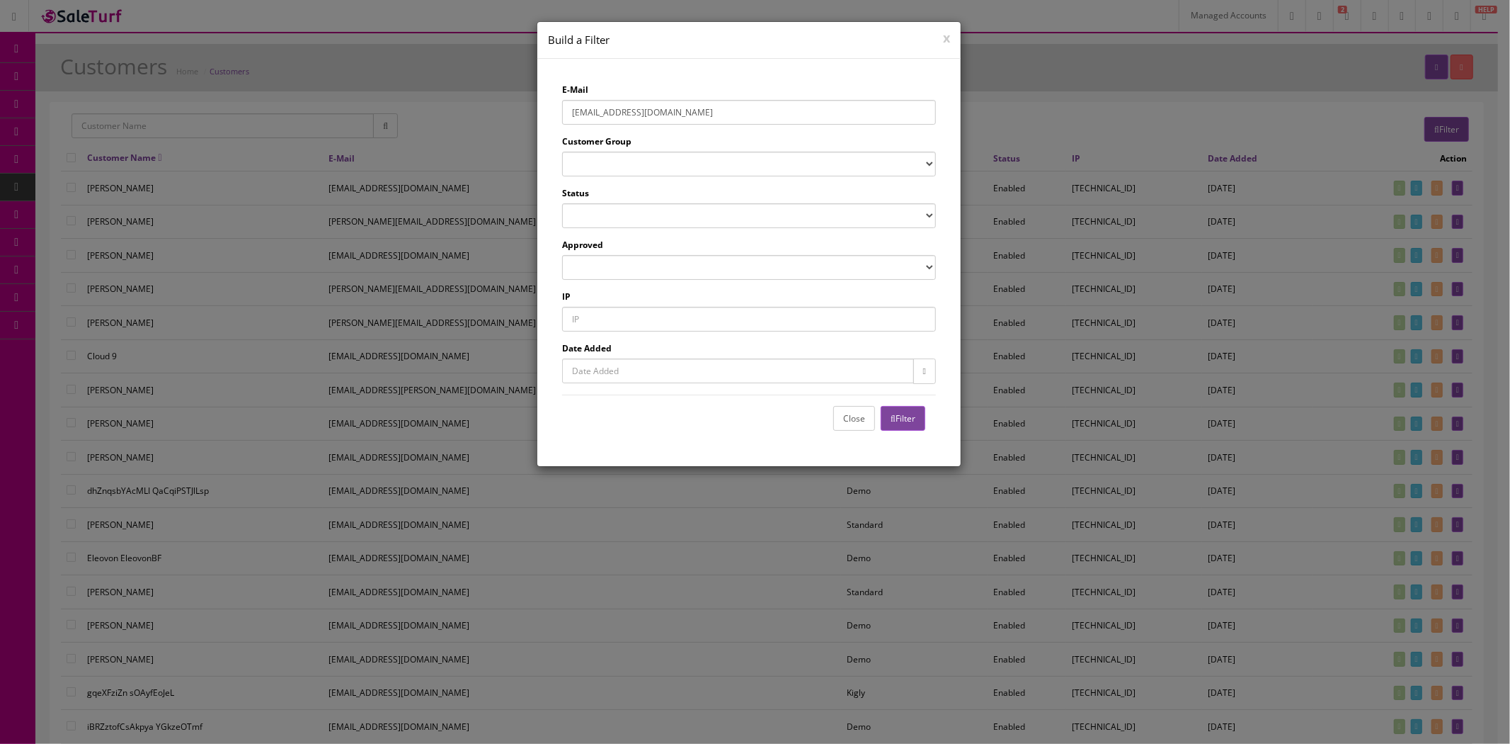
click at [898, 414] on button "Filter" at bounding box center [903, 418] width 45 height 25
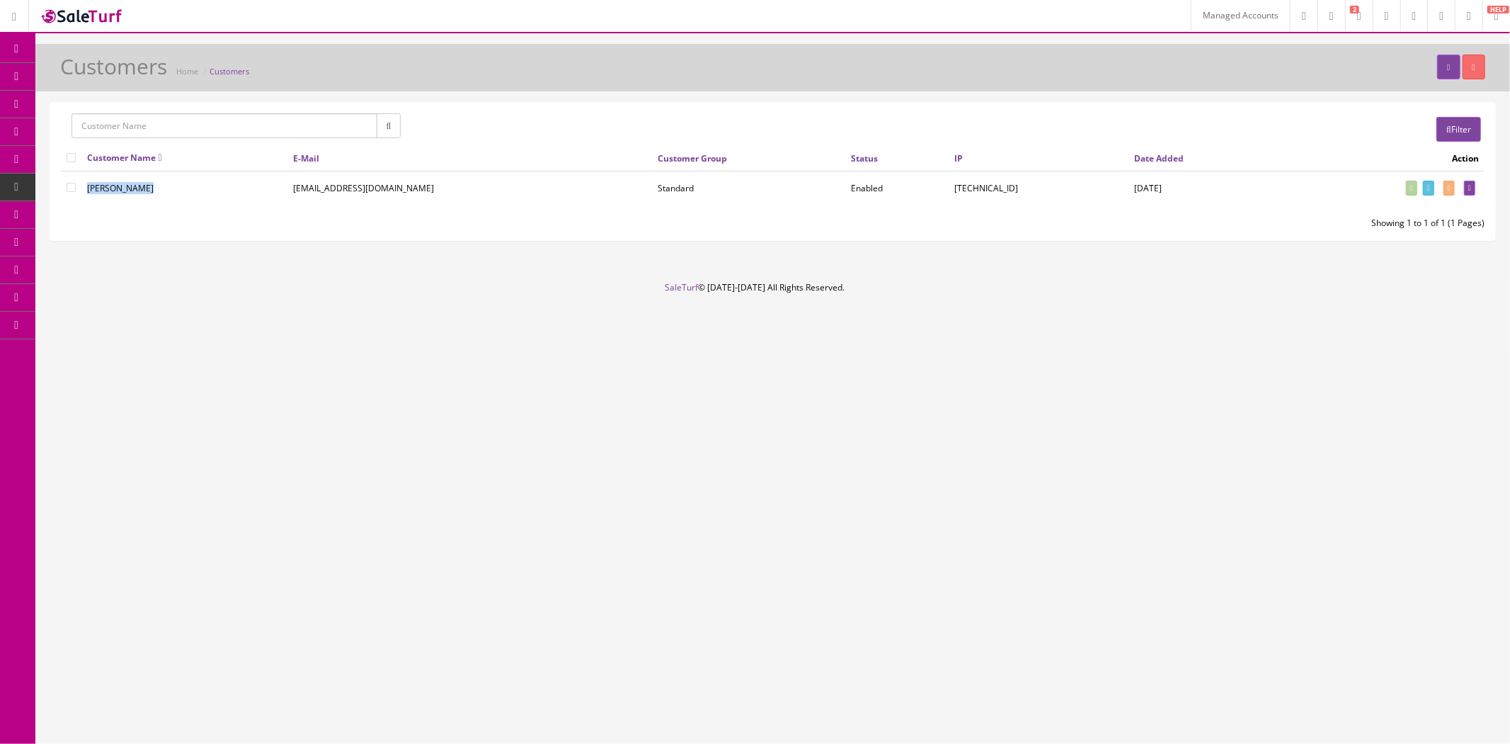
drag, startPoint x: 87, startPoint y: 188, endPoint x: 146, endPoint y: 188, distance: 58.8
click at [146, 188] on td "[PERSON_NAME]" at bounding box center [184, 187] width 206 height 33
click at [1469, 189] on icon at bounding box center [1470, 188] width 3 height 8
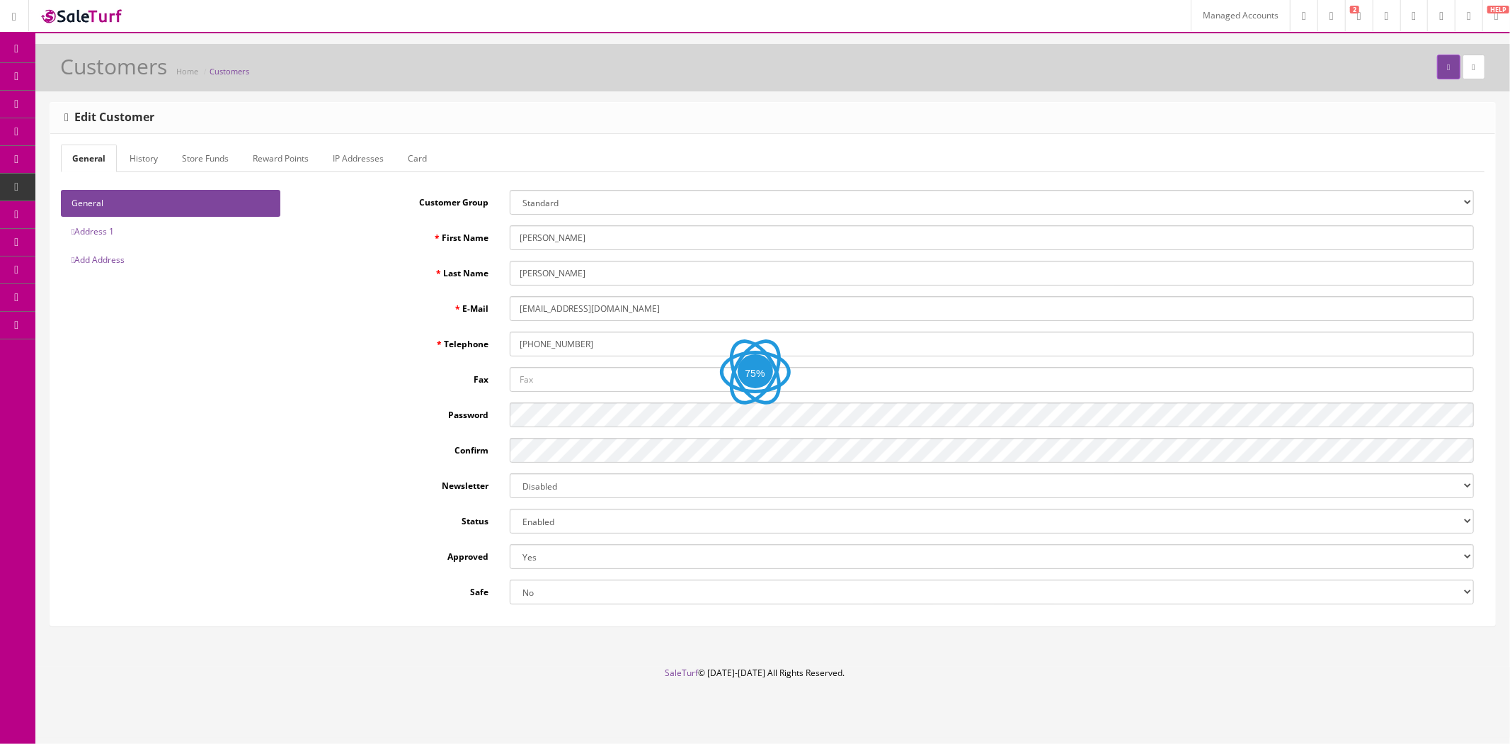
type input "joshlucio05"
click at [420, 165] on link "Card" at bounding box center [418, 158] width 42 height 28
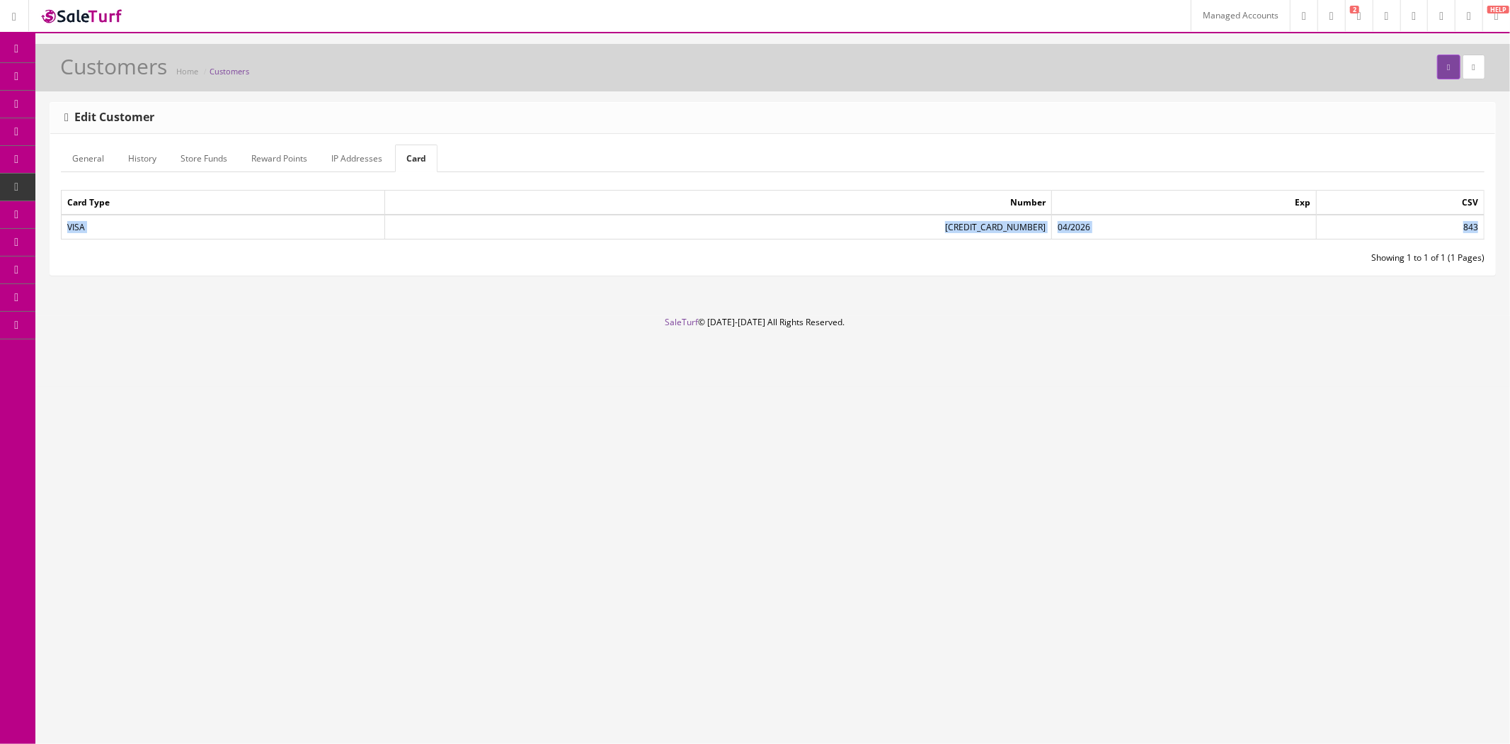
drag, startPoint x: 67, startPoint y: 228, endPoint x: 1480, endPoint y: 227, distance: 1412.7
click at [1480, 227] on tr "VISA [CREDIT_CARD_NUMBER] 04/2026 843" at bounding box center [773, 227] width 1423 height 25
copy tr "VISA [CREDIT_CARD_NUMBER] 04/2026 843"
click at [1438, 14] on link at bounding box center [1442, 15] width 28 height 31
